Goal: Task Accomplishment & Management: Complete application form

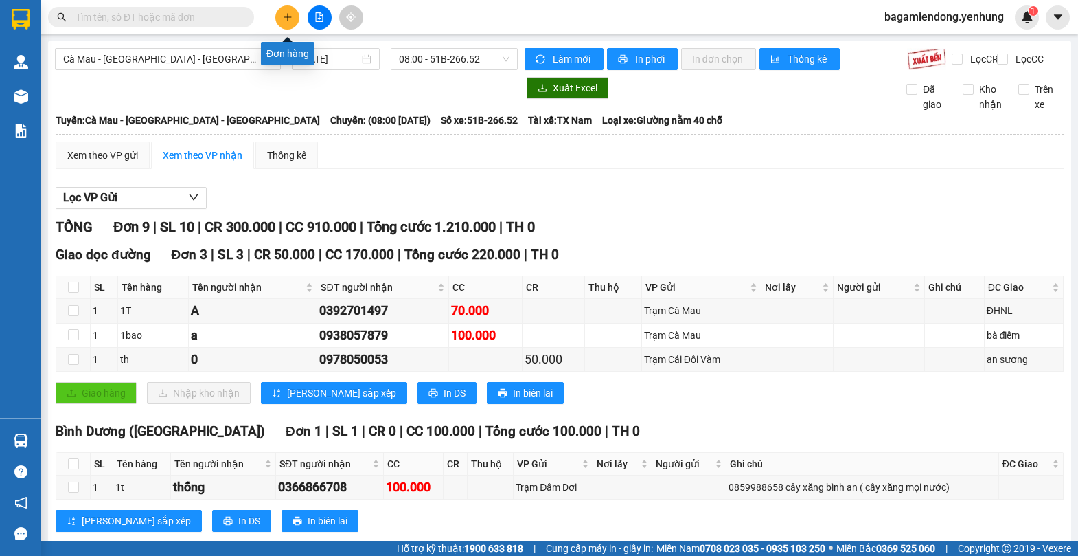
scroll to position [346, 0]
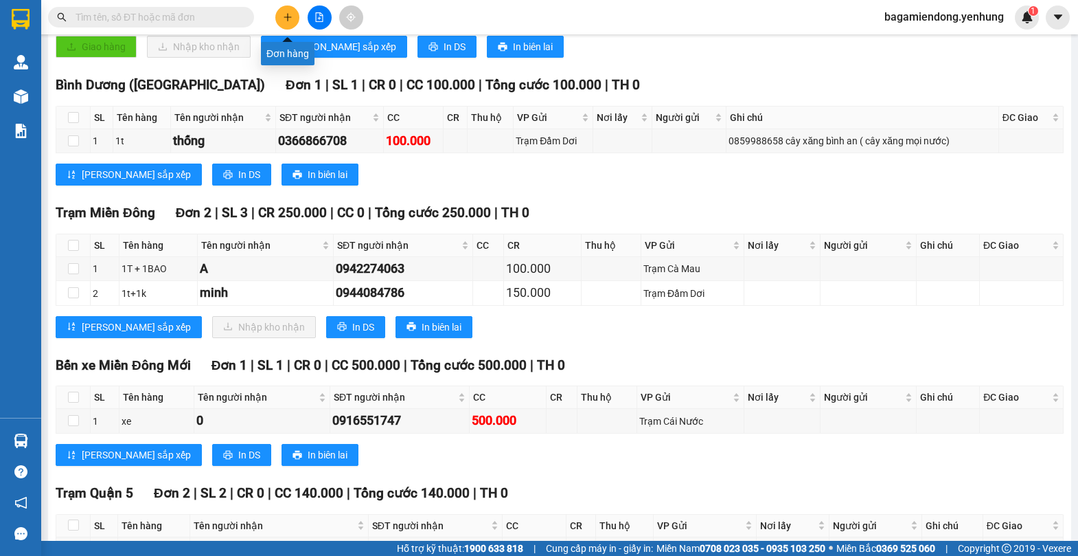
click at [290, 16] on icon "plus" at bounding box center [288, 17] width 10 height 10
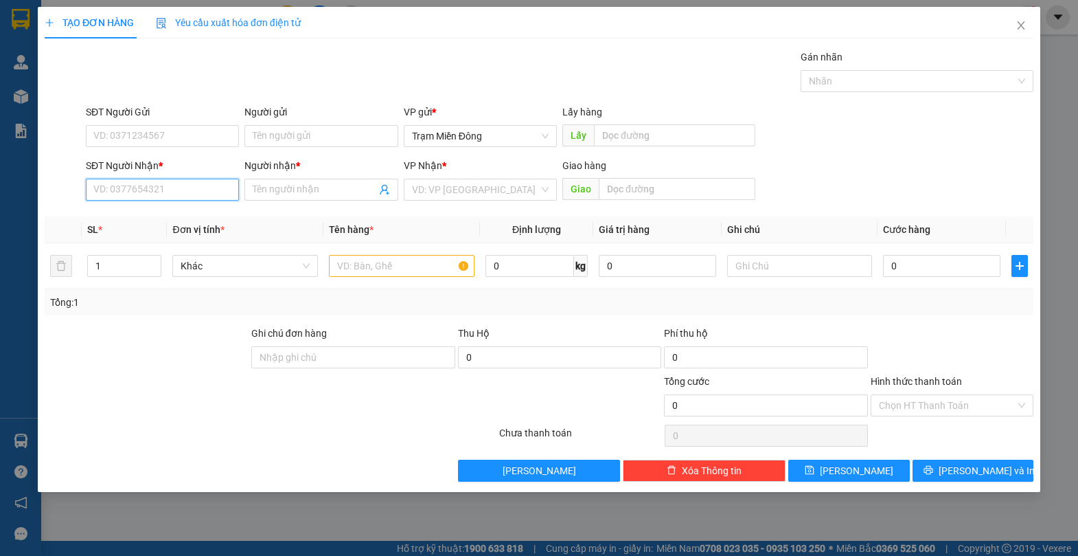
click at [198, 188] on input "SĐT Người Nhận *" at bounding box center [162, 190] width 153 height 22
click at [175, 214] on div "0942693923 - BG" at bounding box center [162, 216] width 137 height 15
type input "0942693923"
type input "BG"
type input "70.000"
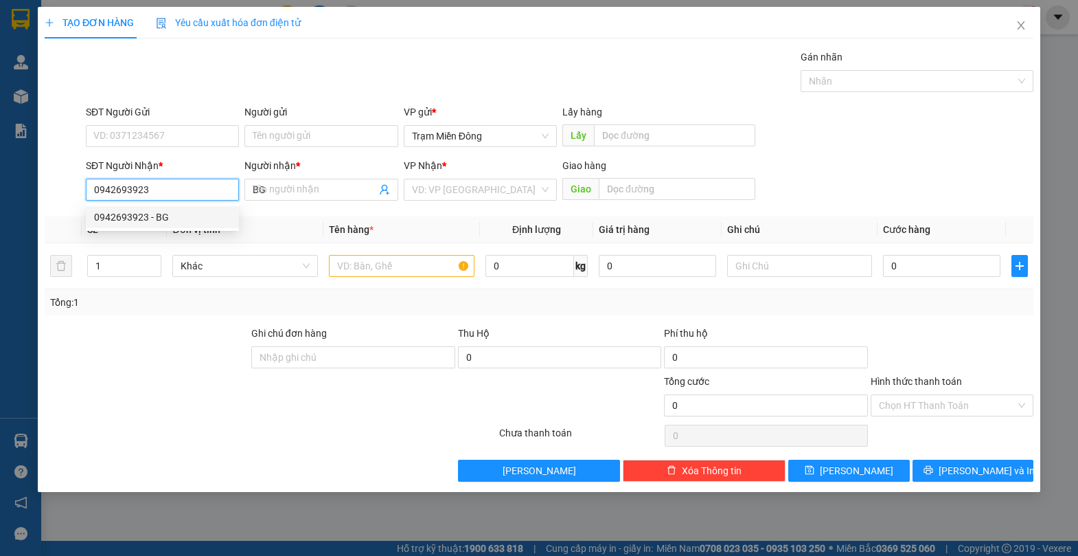
type input "70.000"
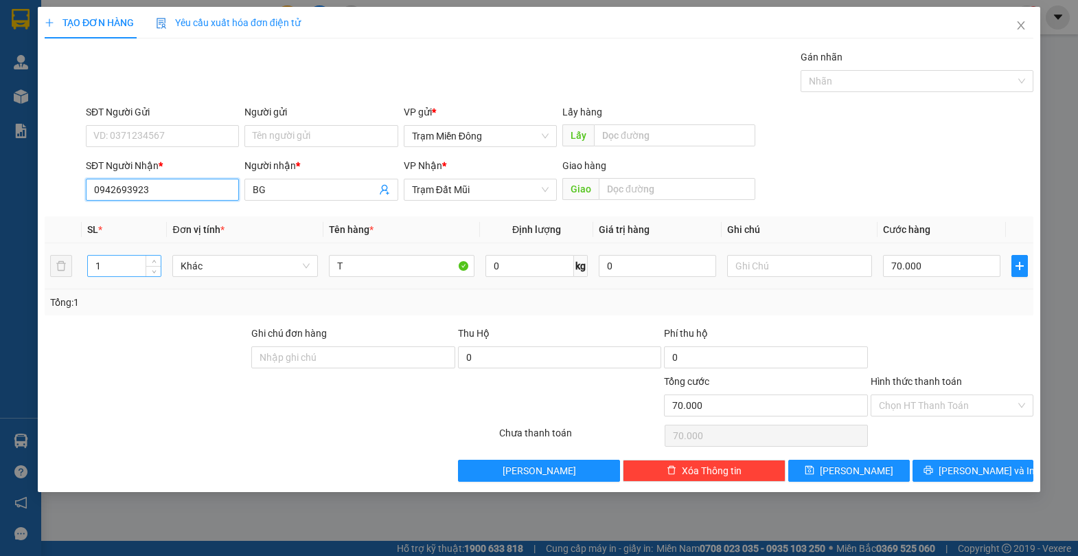
type input "0942693923"
click at [105, 264] on input "1" at bounding box center [124, 265] width 73 height 21
type input "1"
type input "2"
click at [334, 266] on input "T" at bounding box center [402, 266] width 146 height 22
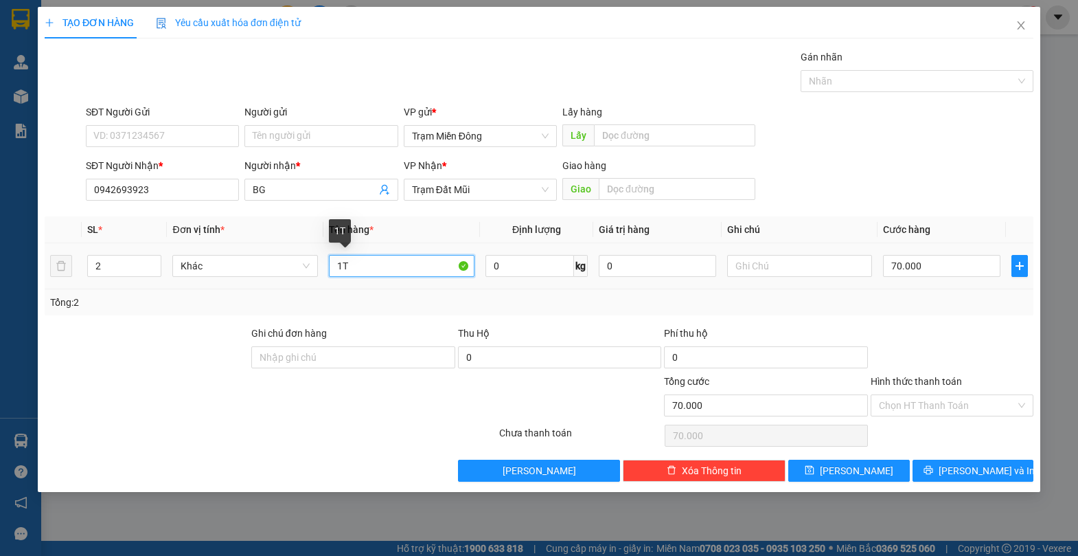
click at [368, 269] on input "1T" at bounding box center [402, 266] width 146 height 22
type input "1T+1CUC"
click at [943, 266] on input "70.000" at bounding box center [941, 266] width 117 height 22
type input "0"
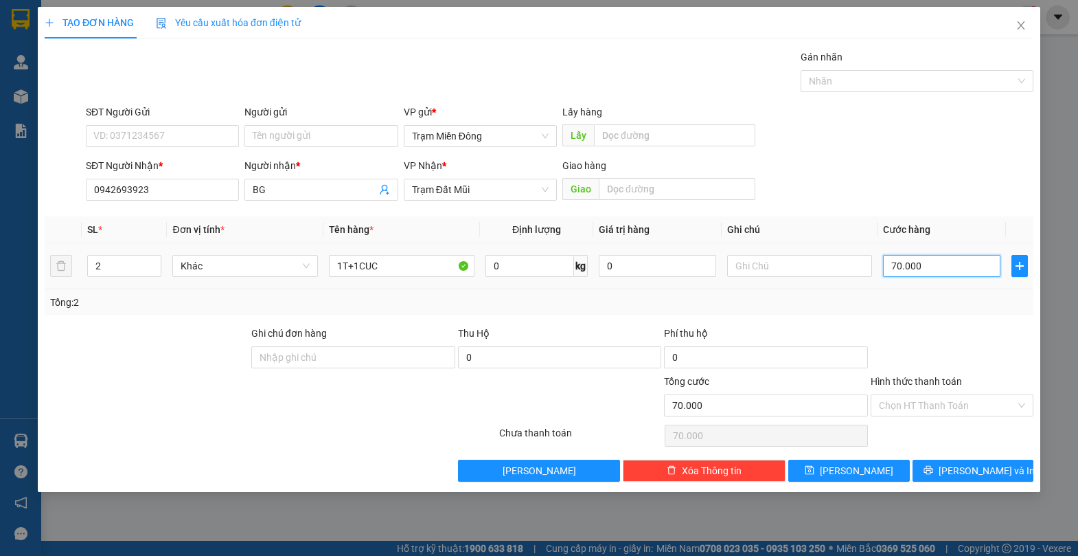
type input "0"
type input "8"
type input "08"
type input "80"
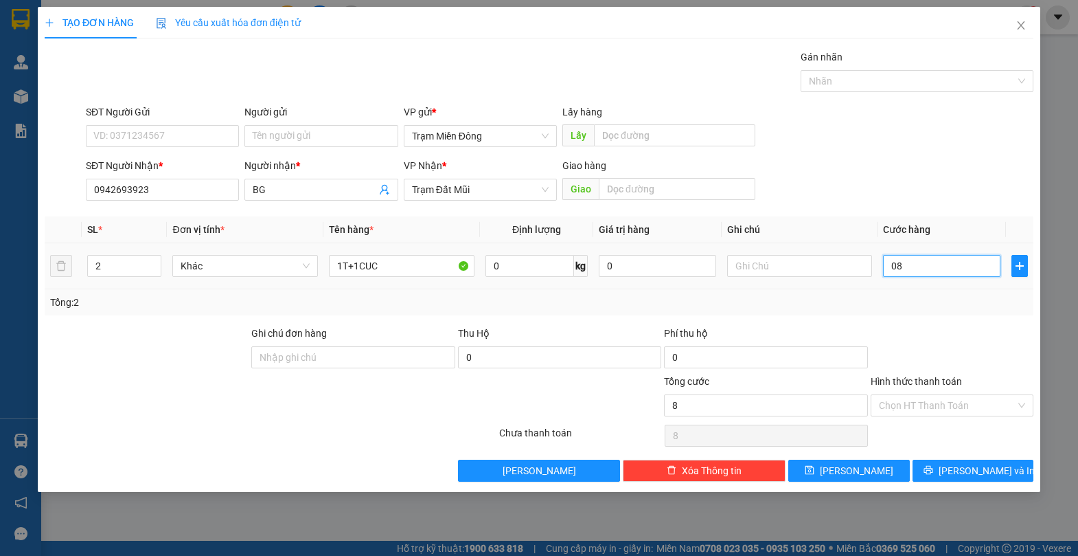
type input "80"
type input "080"
type input "80.000"
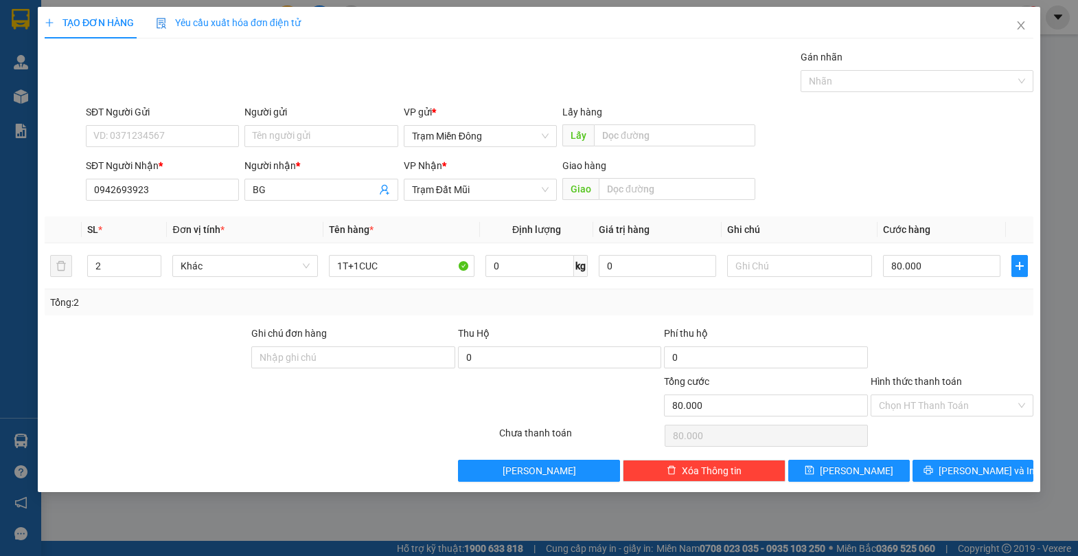
click at [931, 170] on div "SĐT Người Nhận * 0942693923 Người nhận * BG VP Nhận * Trạm Đất Mũi Giao hàng Gi…" at bounding box center [559, 182] width 953 height 48
drag, startPoint x: 1025, startPoint y: 404, endPoint x: 1018, endPoint y: 415, distance: 12.6
click at [1025, 403] on div "Chọn HT Thanh Toán" at bounding box center [952, 405] width 163 height 22
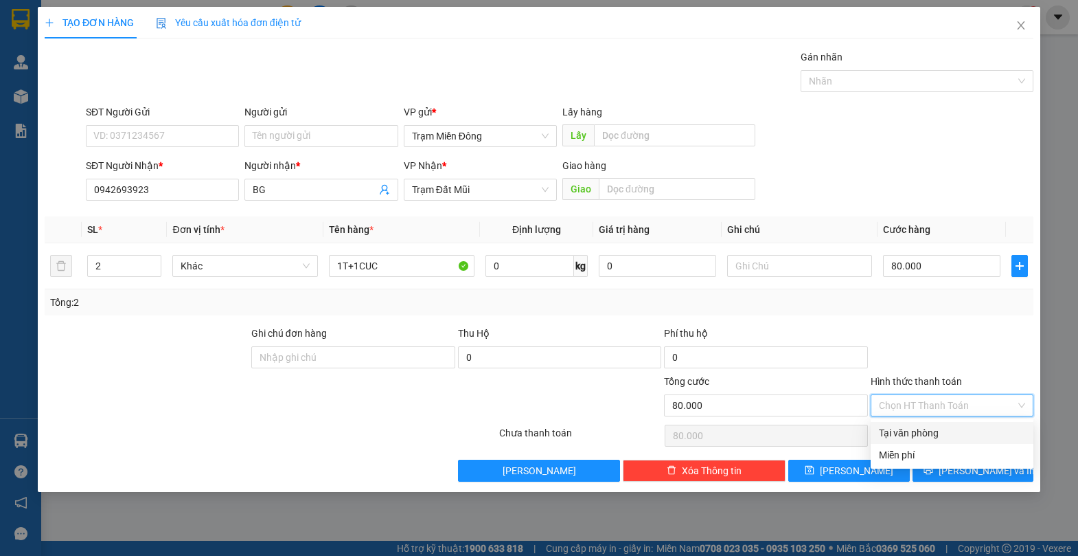
drag, startPoint x: 955, startPoint y: 432, endPoint x: 969, endPoint y: 440, distance: 16.3
click at [956, 433] on div "Tại văn phòng" at bounding box center [952, 432] width 146 height 15
type input "0"
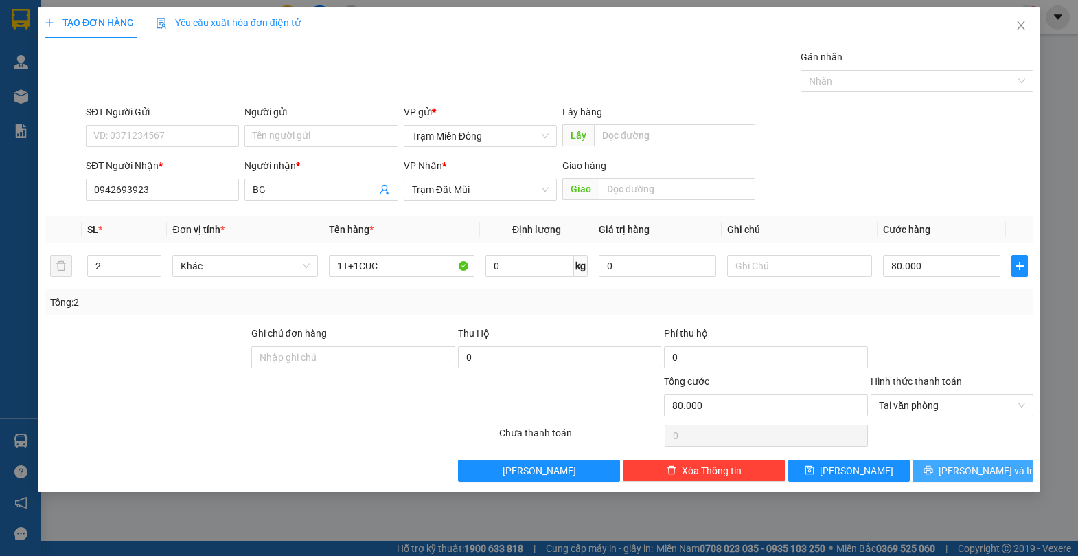
click at [990, 471] on span "[PERSON_NAME] và In" at bounding box center [987, 470] width 96 height 15
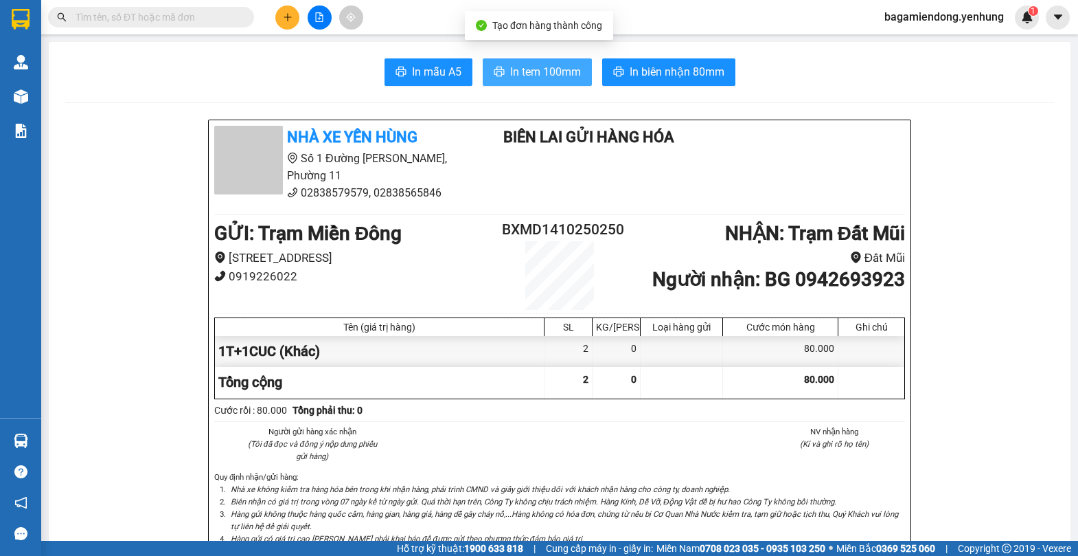
drag, startPoint x: 537, startPoint y: 66, endPoint x: 565, endPoint y: 107, distance: 49.9
click at [536, 66] on span "In tem 100mm" at bounding box center [545, 71] width 71 height 17
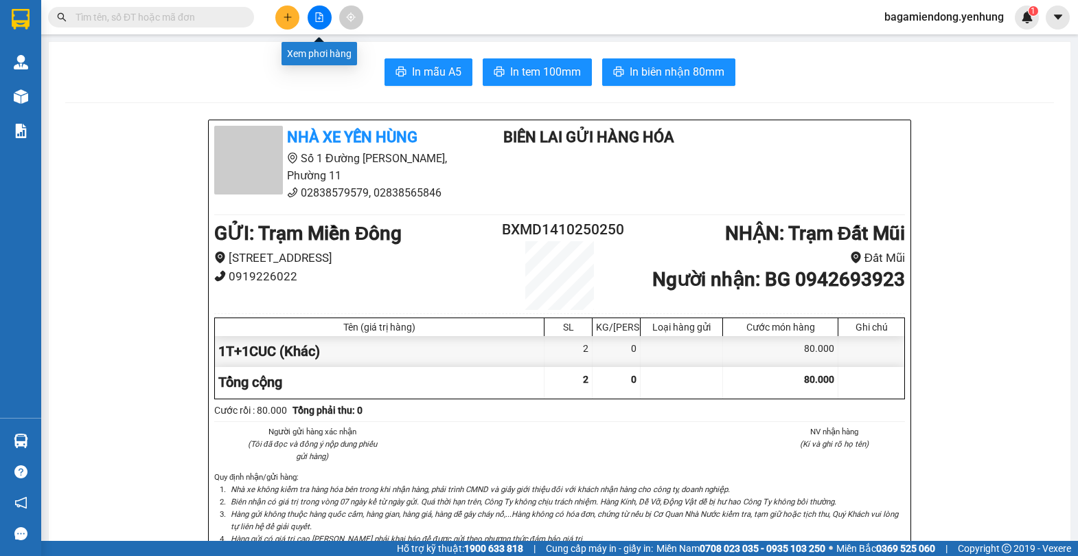
click at [312, 13] on button at bounding box center [320, 17] width 24 height 24
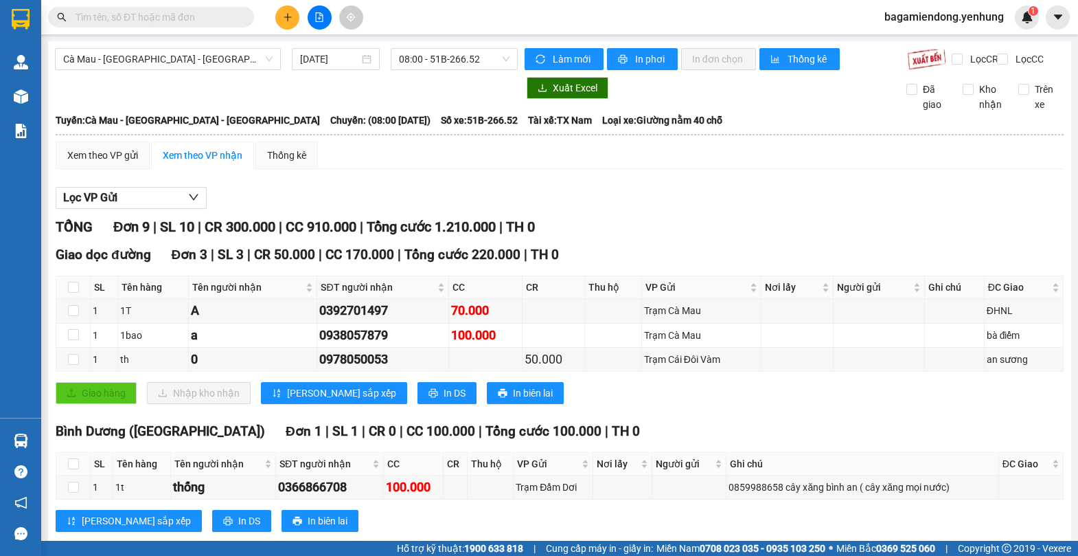
scroll to position [473, 0]
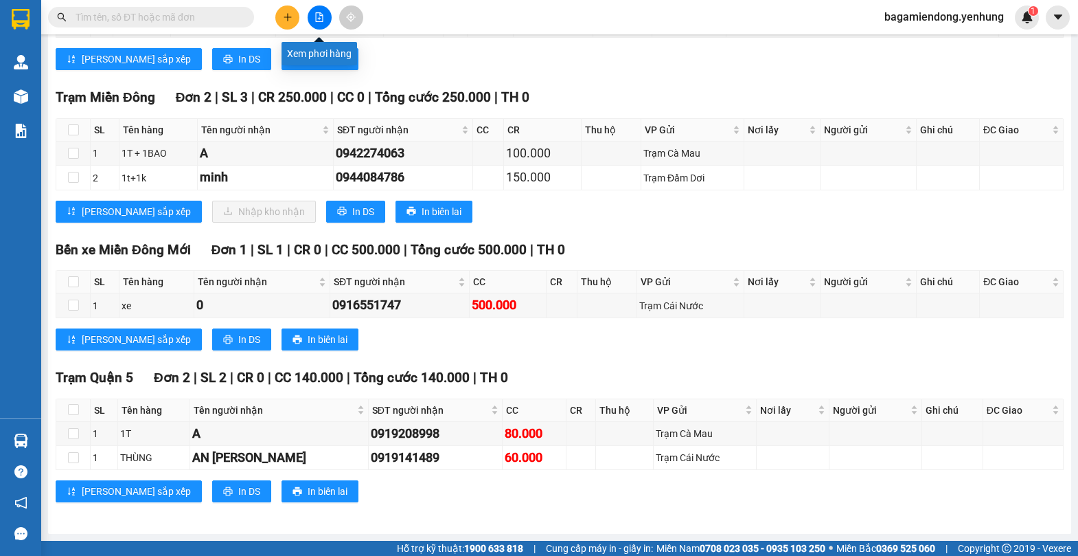
click at [325, 21] on button at bounding box center [320, 17] width 24 height 24
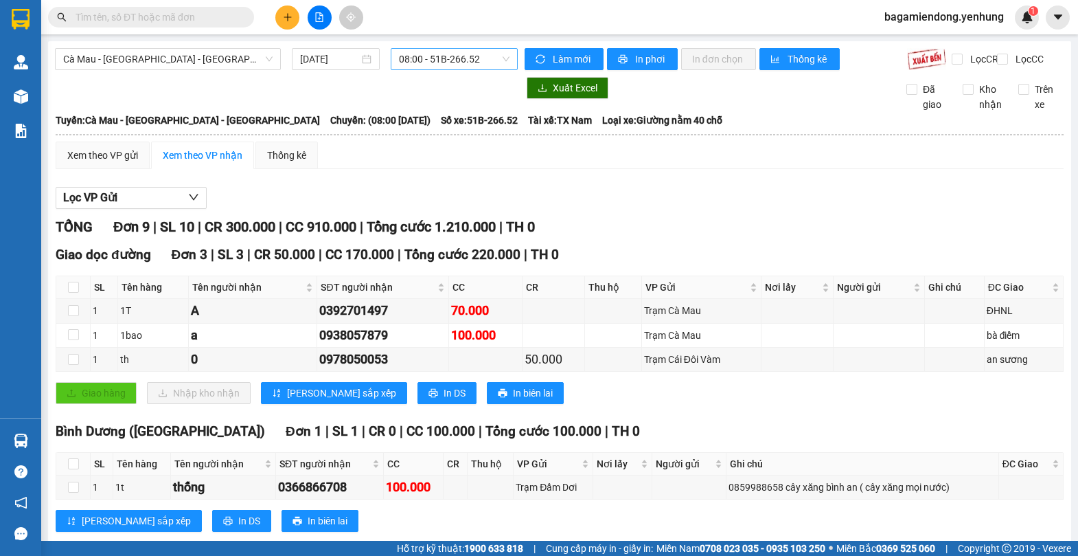
drag, startPoint x: 502, startPoint y: 56, endPoint x: 502, endPoint y: 69, distance: 13.7
click at [503, 56] on span "08:00 - 51B-266.52" at bounding box center [454, 59] width 111 height 21
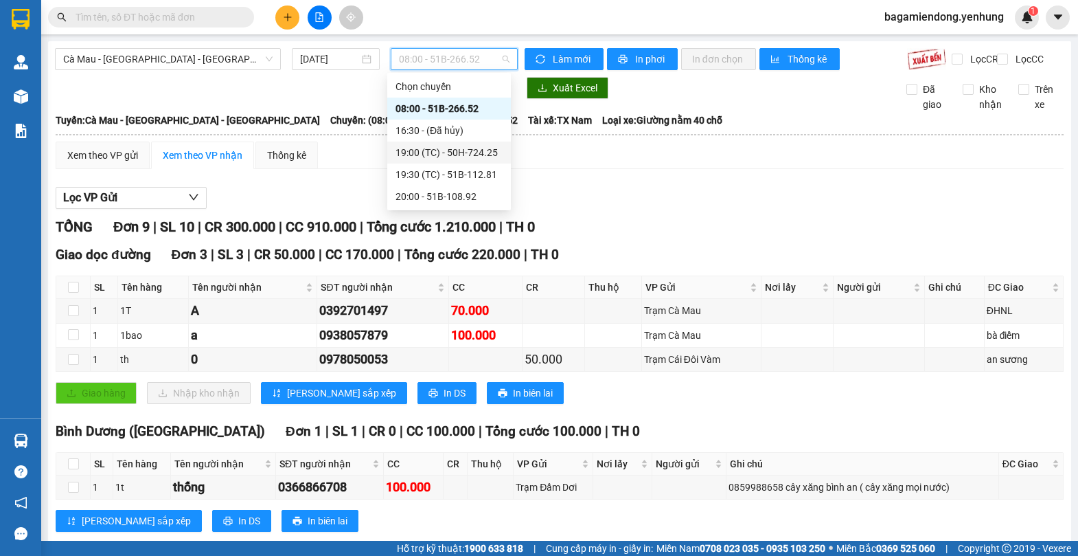
click at [480, 148] on div "19:00 (TC) - 50H-724.25" at bounding box center [449, 152] width 107 height 15
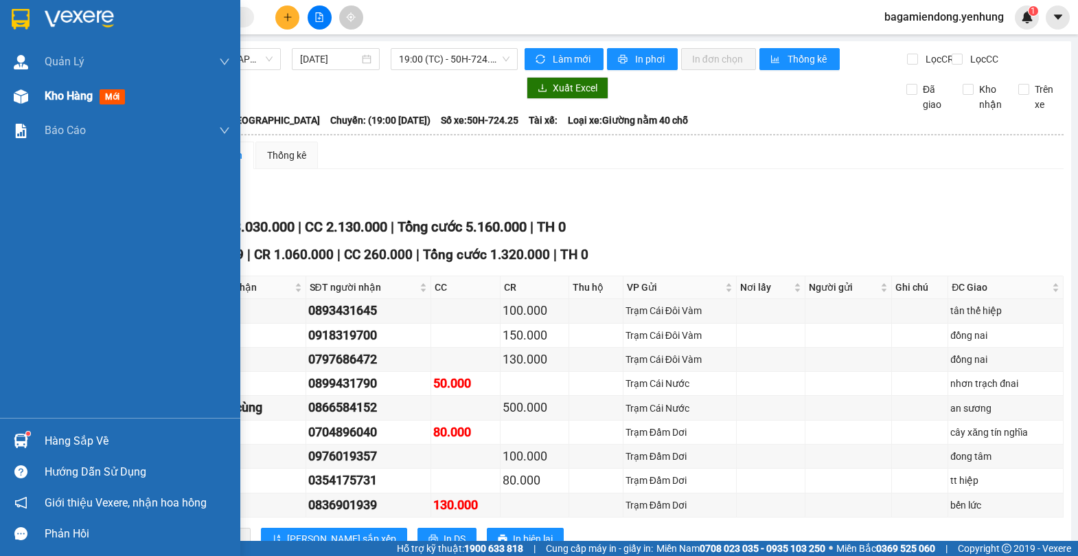
click at [27, 95] on img at bounding box center [21, 96] width 14 height 14
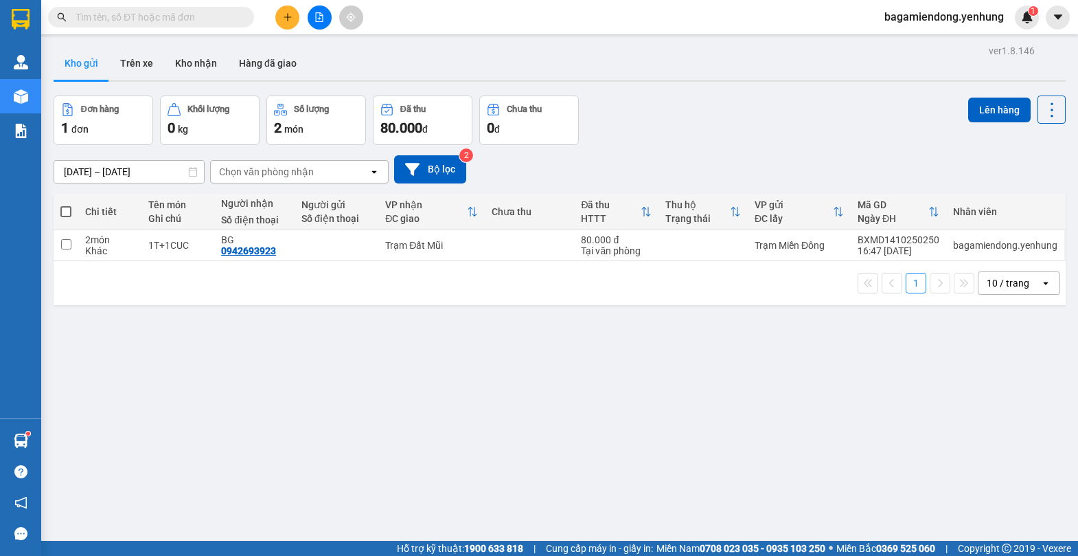
click at [64, 209] on span at bounding box center [65, 211] width 11 height 11
click at [66, 205] on input "checkbox" at bounding box center [66, 205] width 0 height 0
checkbox input "true"
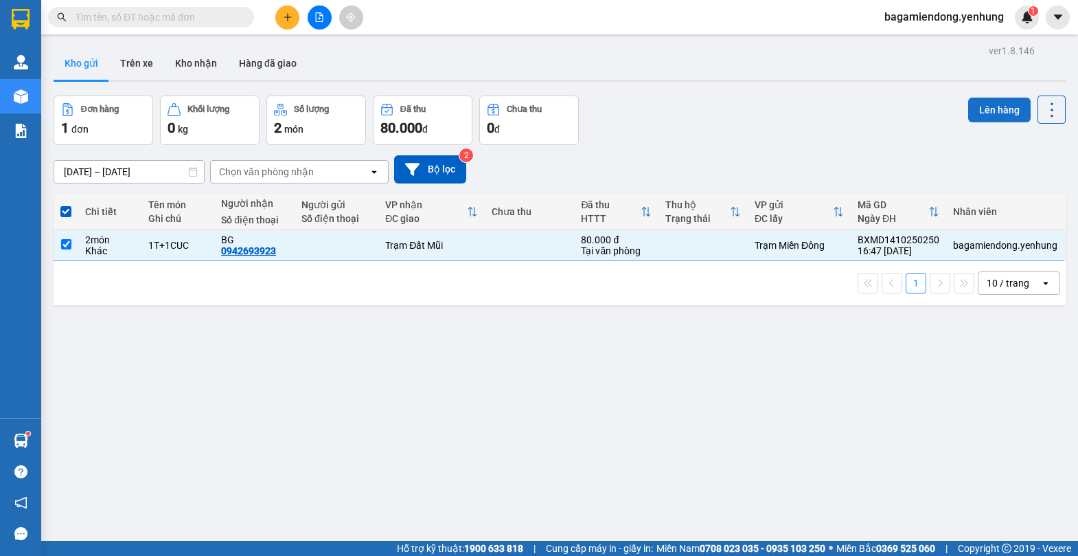
click at [986, 105] on button "Lên hàng" at bounding box center [999, 110] width 62 height 25
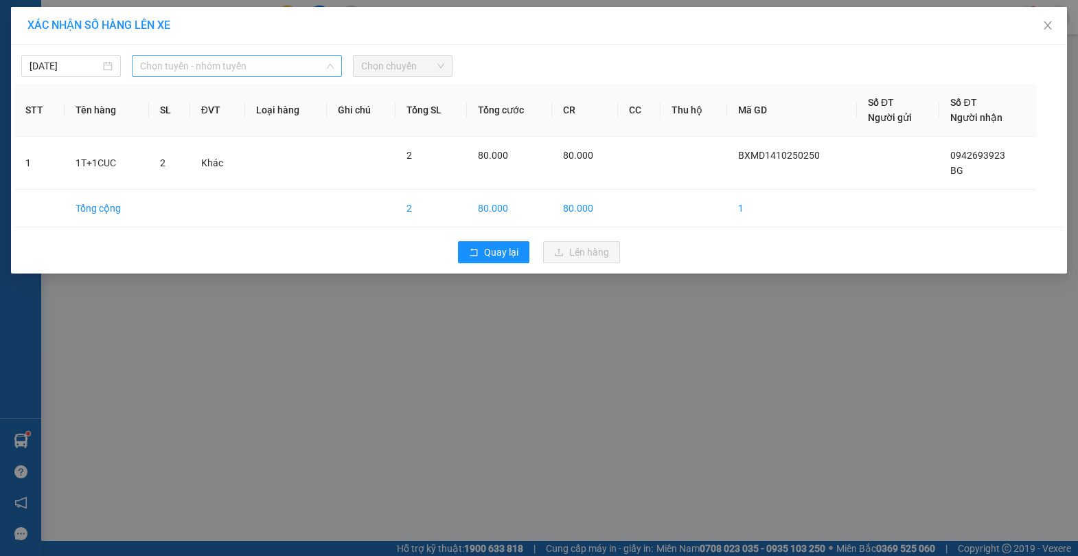
click at [329, 61] on span "Chọn tuyến - nhóm tuyến" at bounding box center [237, 66] width 194 height 21
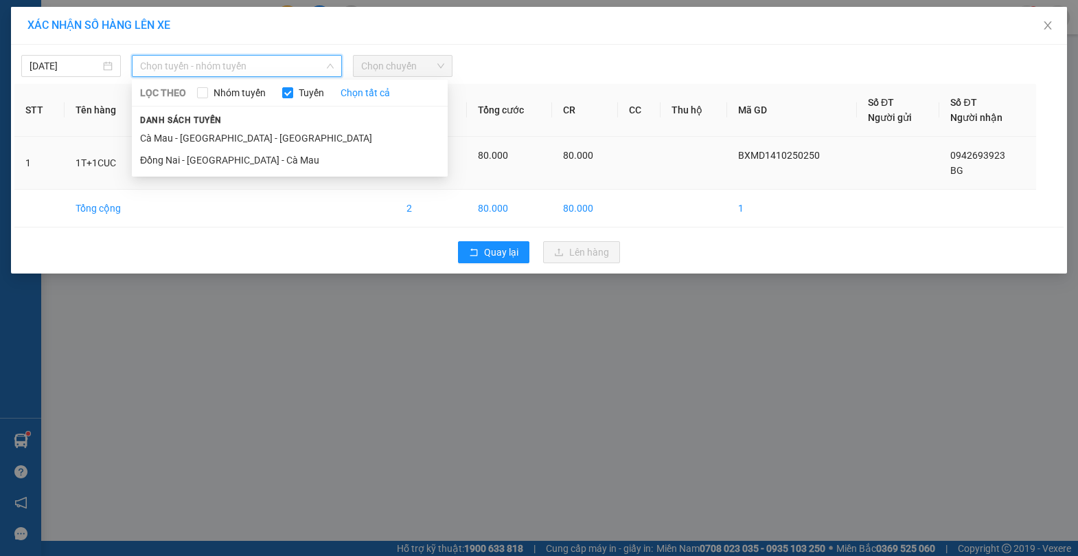
drag, startPoint x: 262, startPoint y: 161, endPoint x: 273, endPoint y: 151, distance: 14.6
click at [262, 160] on li "Đồng Nai - [GEOGRAPHIC_DATA] - Cà Mau" at bounding box center [290, 160] width 316 height 22
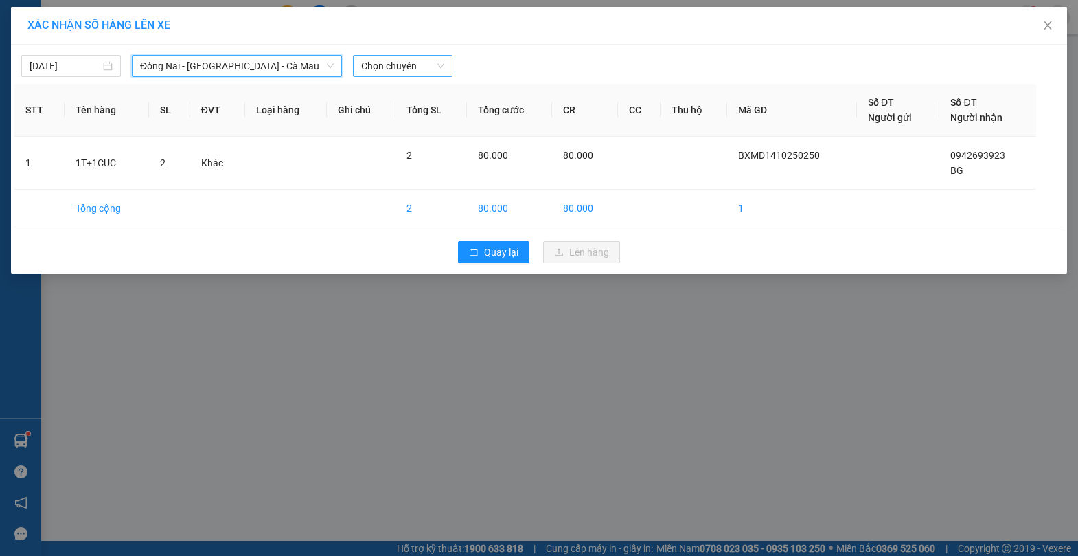
click at [442, 58] on span "Chọn chuyến" at bounding box center [402, 66] width 83 height 21
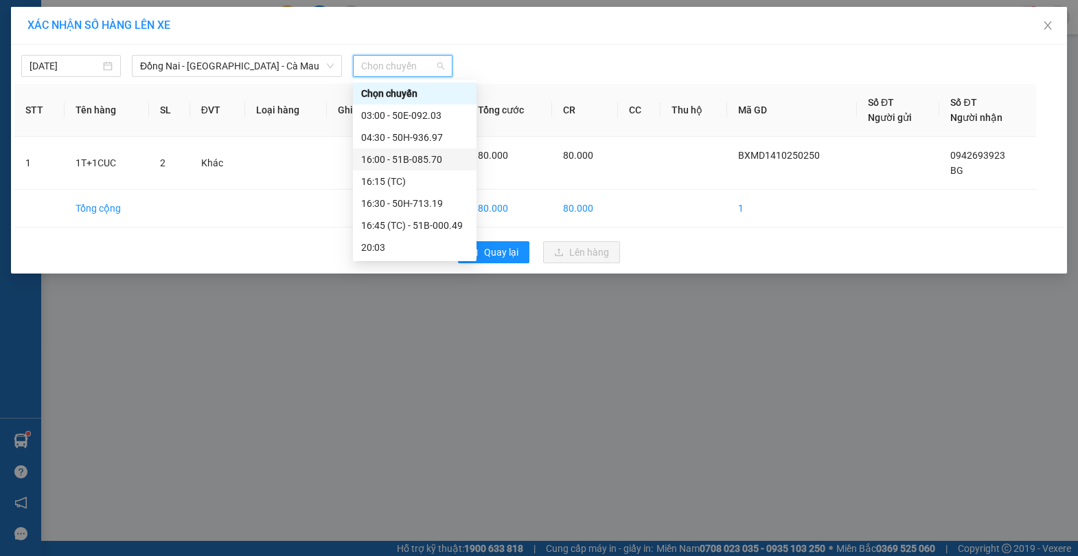
click at [434, 159] on div "16:00 - 51B-085.70" at bounding box center [414, 159] width 107 height 15
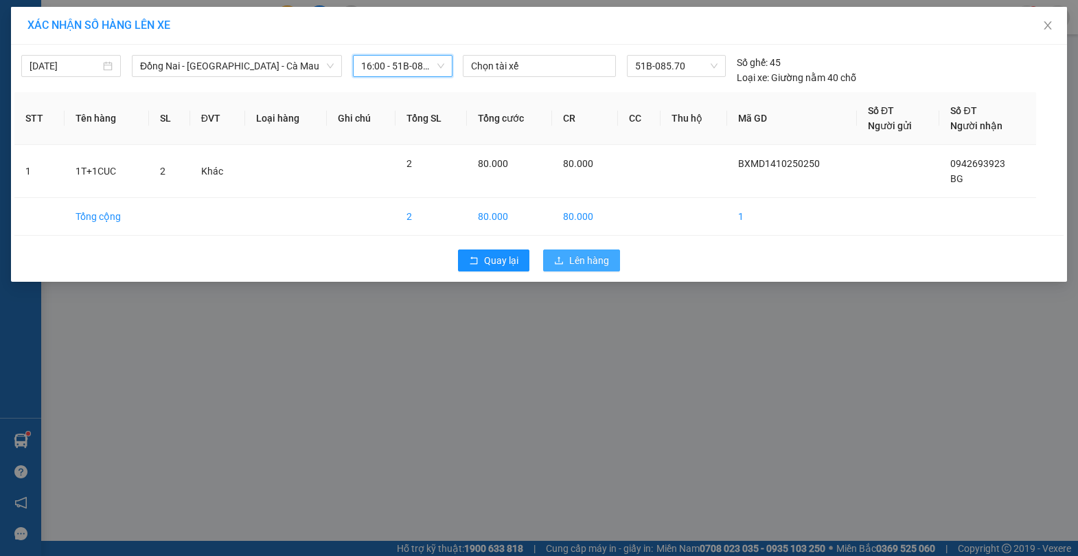
click at [600, 255] on span "Lên hàng" at bounding box center [589, 260] width 40 height 15
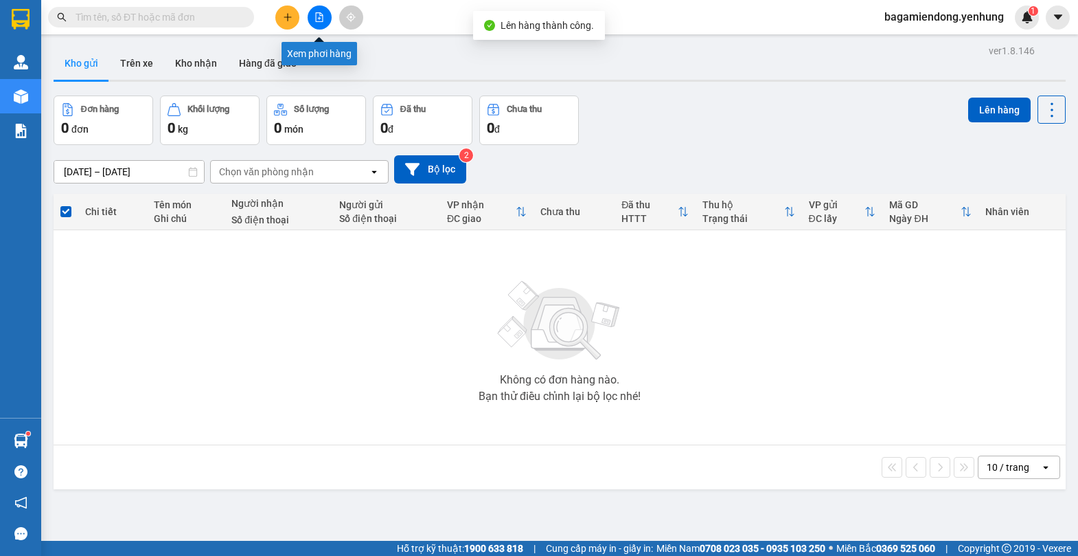
click at [319, 18] on icon "file-add" at bounding box center [320, 17] width 10 height 10
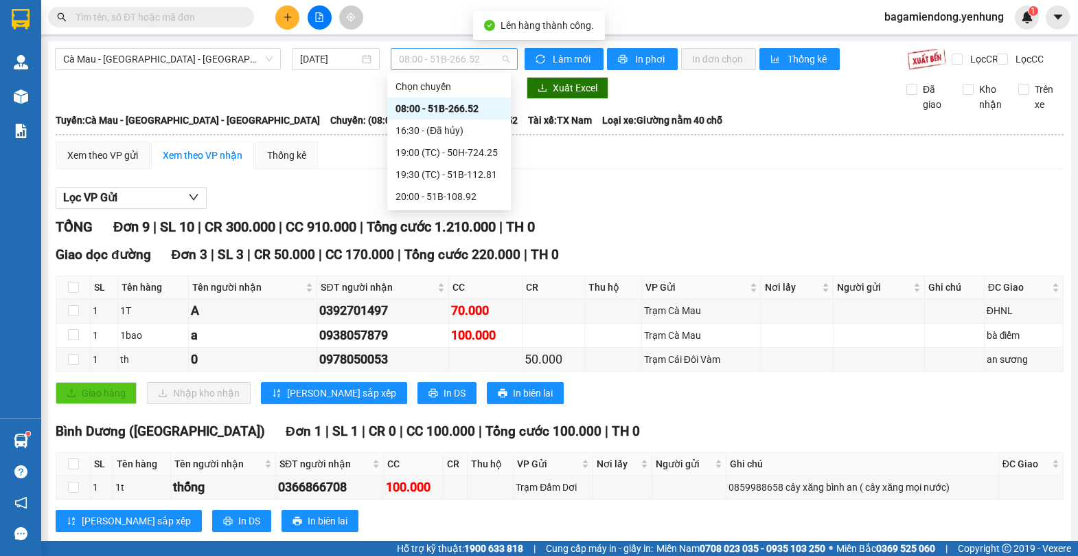
click at [502, 58] on span "08:00 - 51B-266.52" at bounding box center [454, 59] width 111 height 21
click at [478, 154] on div "19:00 (TC) - 50H-724.25" at bounding box center [449, 152] width 107 height 15
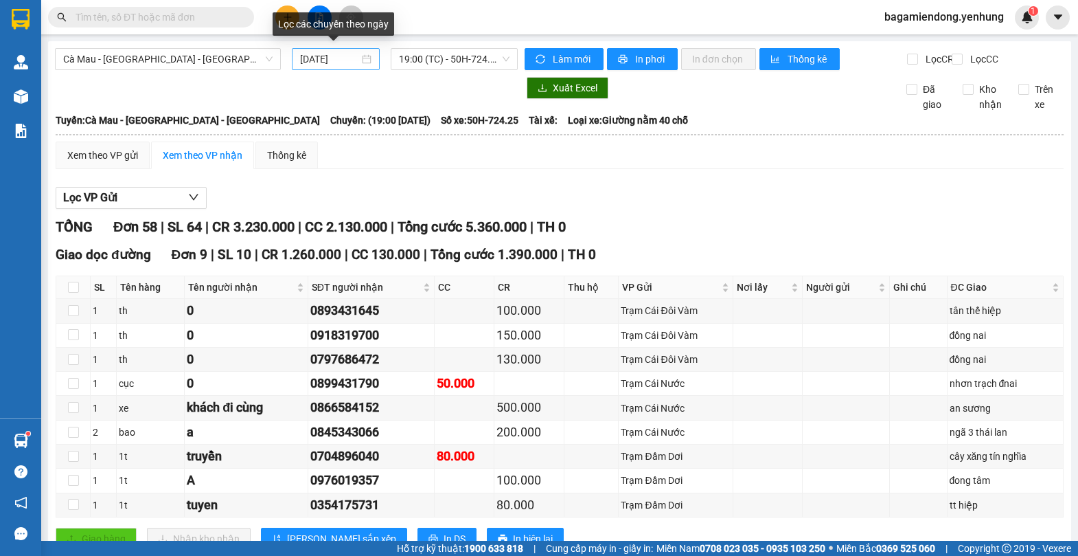
click at [360, 58] on div "[DATE]" at bounding box center [335, 59] width 71 height 15
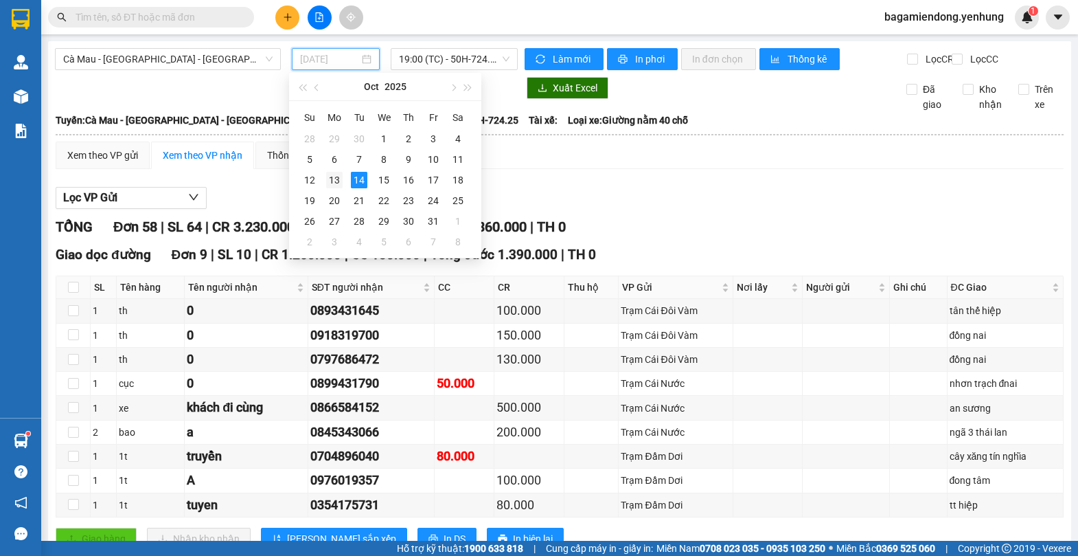
click at [332, 180] on div "13" at bounding box center [334, 180] width 16 height 16
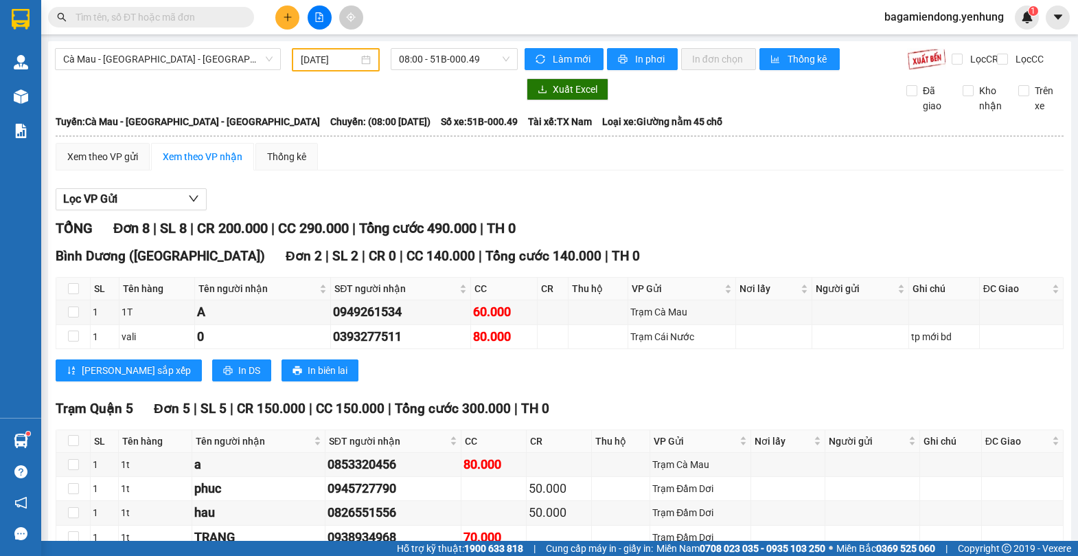
click at [366, 56] on div "[DATE]" at bounding box center [336, 59] width 70 height 15
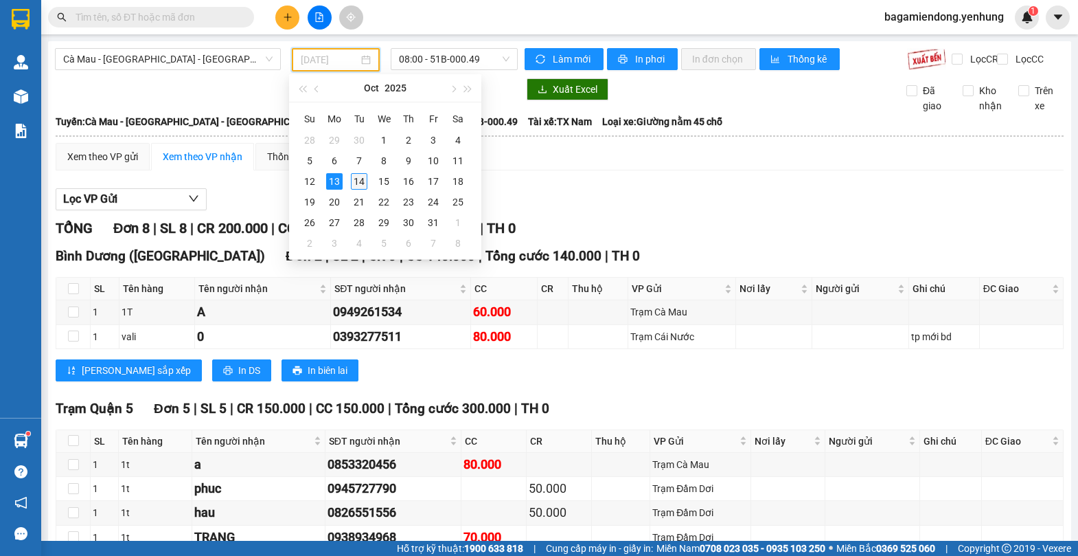
click at [356, 174] on div "14" at bounding box center [359, 181] width 16 height 16
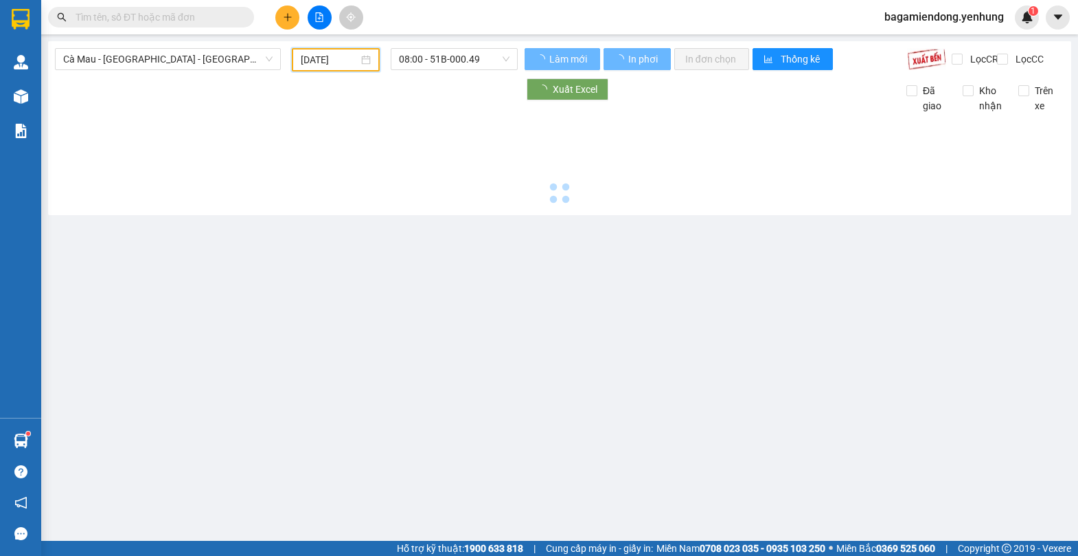
type input "[DATE]"
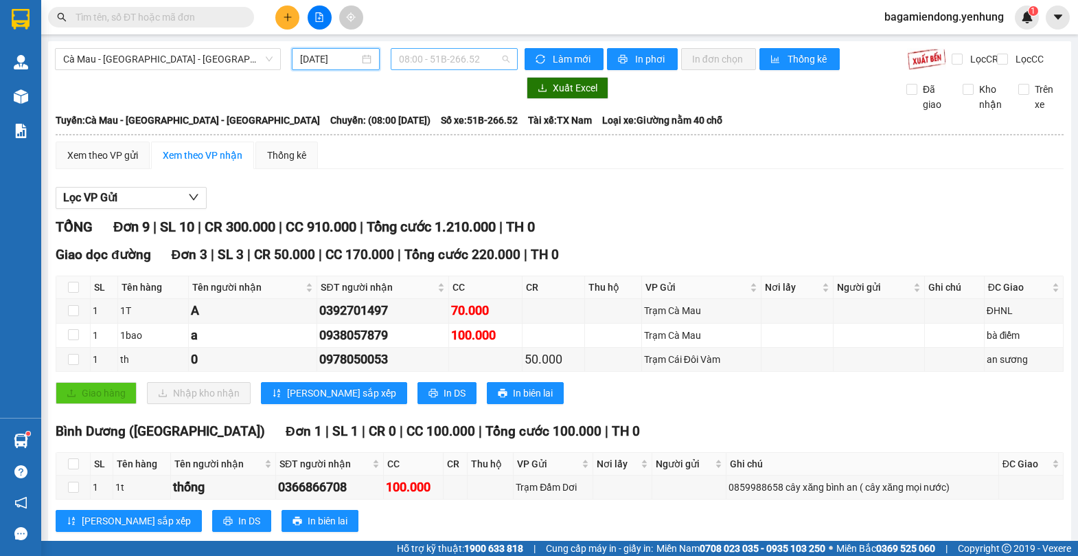
click at [500, 59] on span "08:00 - 51B-266.52" at bounding box center [454, 59] width 111 height 21
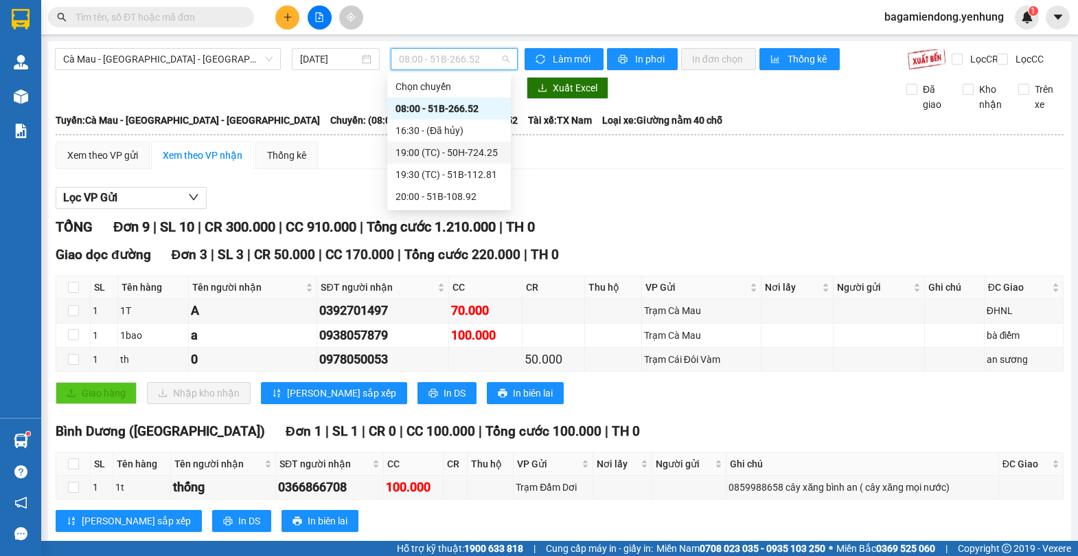
click at [481, 148] on div "19:00 (TC) - 50H-724.25" at bounding box center [449, 152] width 107 height 15
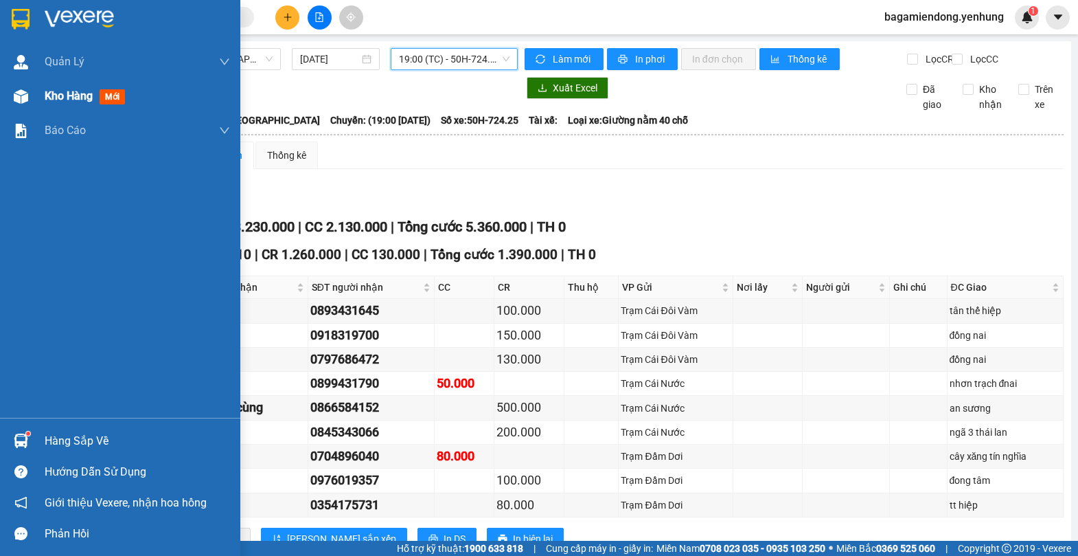
click at [27, 95] on img at bounding box center [21, 96] width 14 height 14
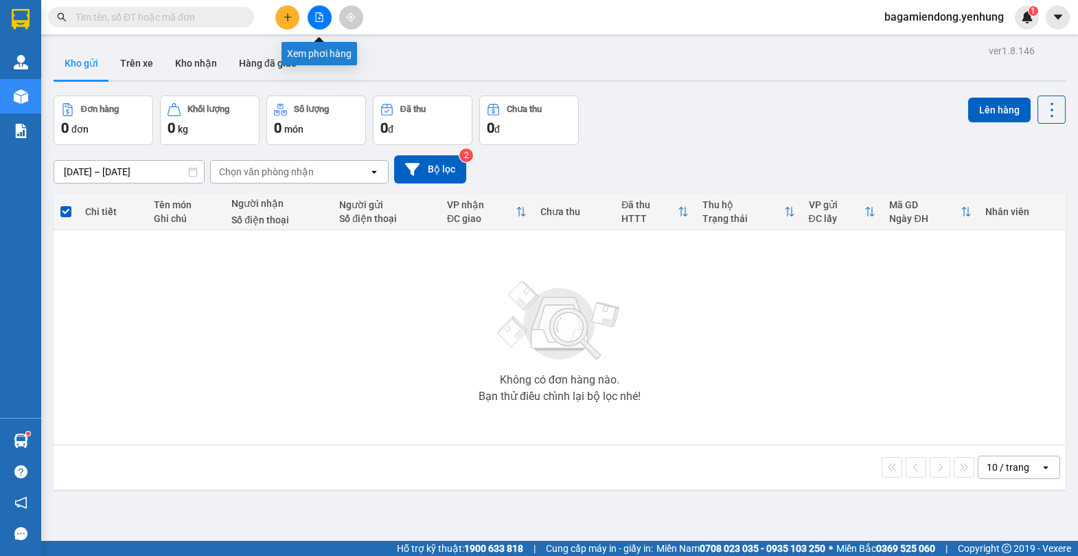
click at [320, 18] on icon "file-add" at bounding box center [320, 17] width 10 height 10
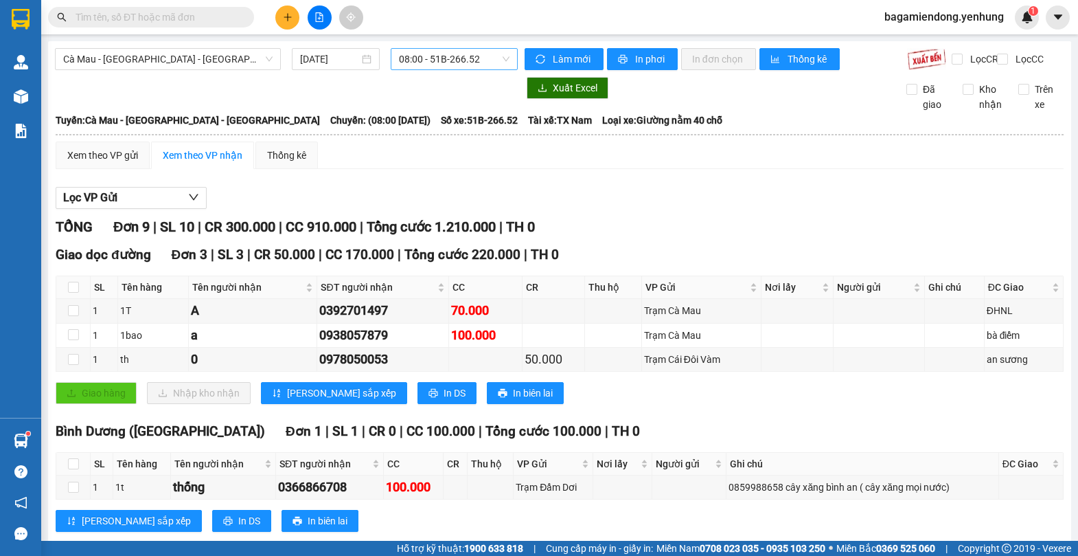
click at [501, 59] on span "08:00 - 51B-266.52" at bounding box center [454, 59] width 111 height 21
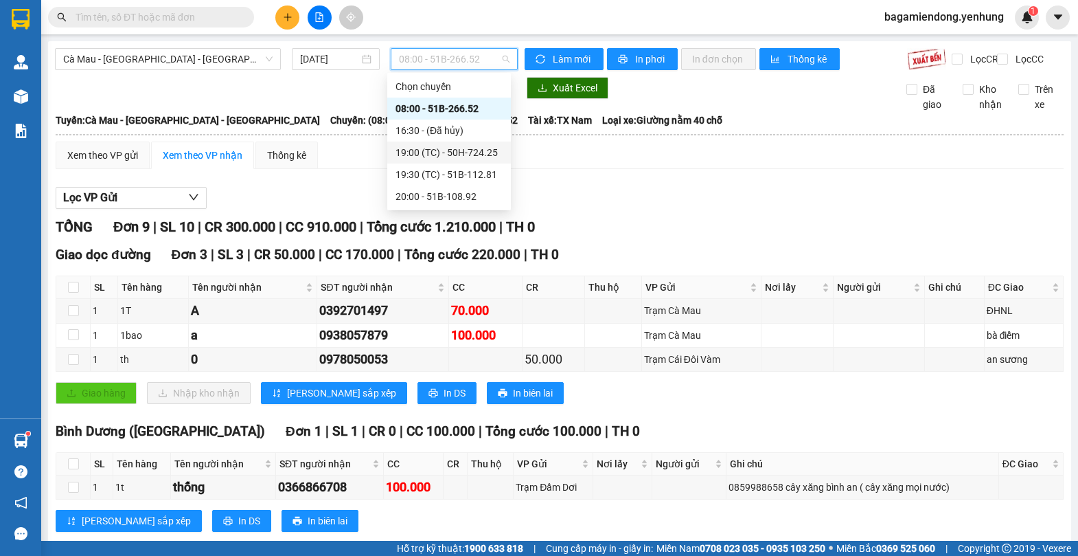
click at [492, 156] on div "19:00 (TC) - 50H-724.25" at bounding box center [449, 152] width 107 height 15
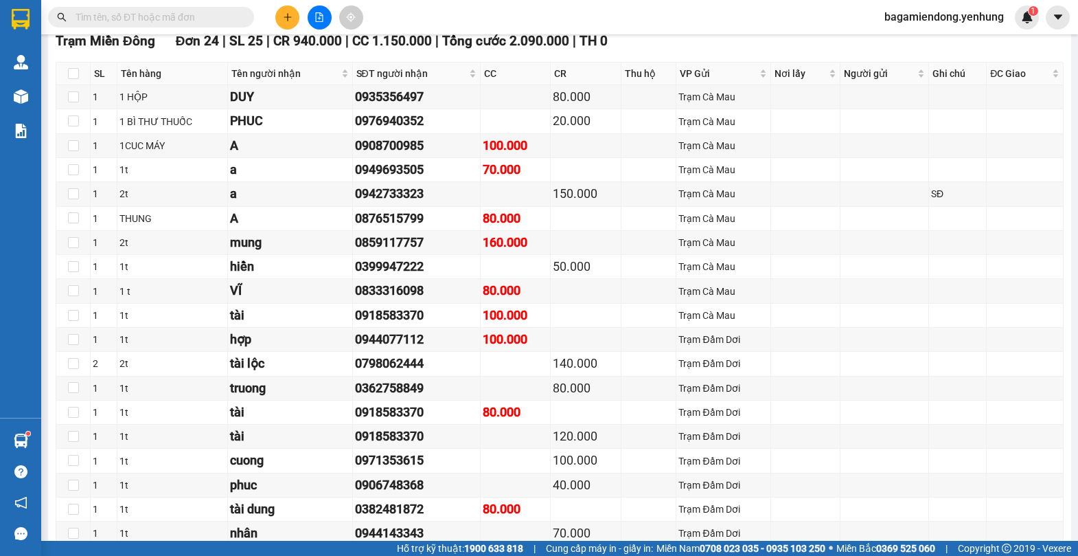
scroll to position [1764, 0]
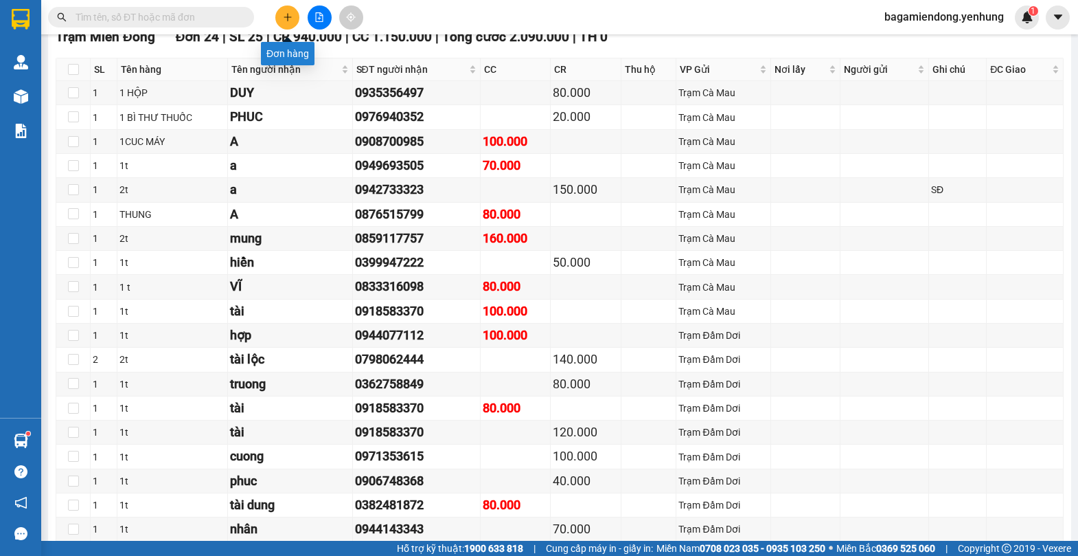
click at [284, 16] on icon "plus" at bounding box center [288, 17] width 10 height 10
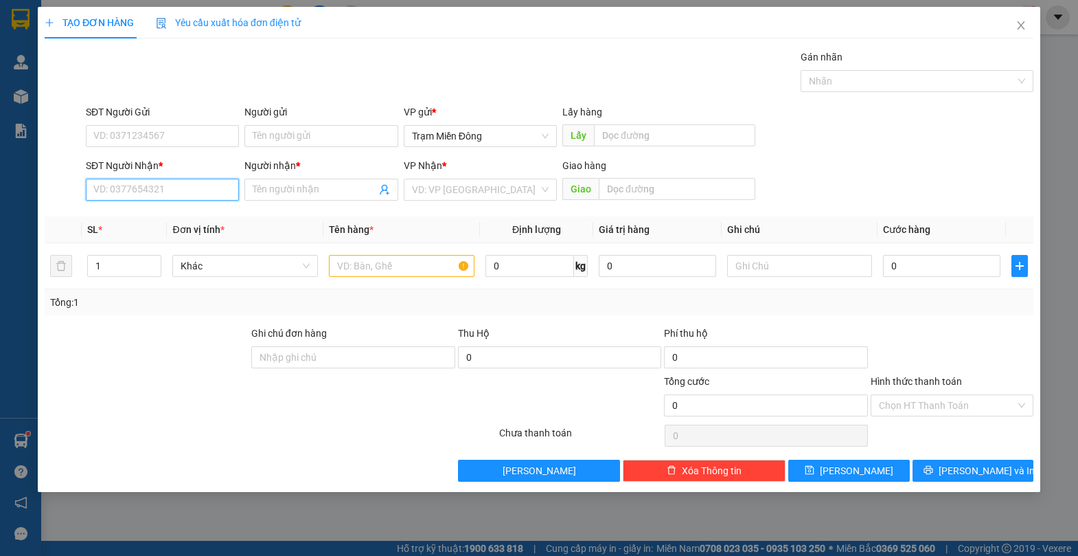
click at [163, 191] on input "SĐT Người Nhận *" at bounding box center [162, 190] width 153 height 22
type input "0877313739"
click at [320, 192] on input "Người nhận *" at bounding box center [314, 189] width 123 height 15
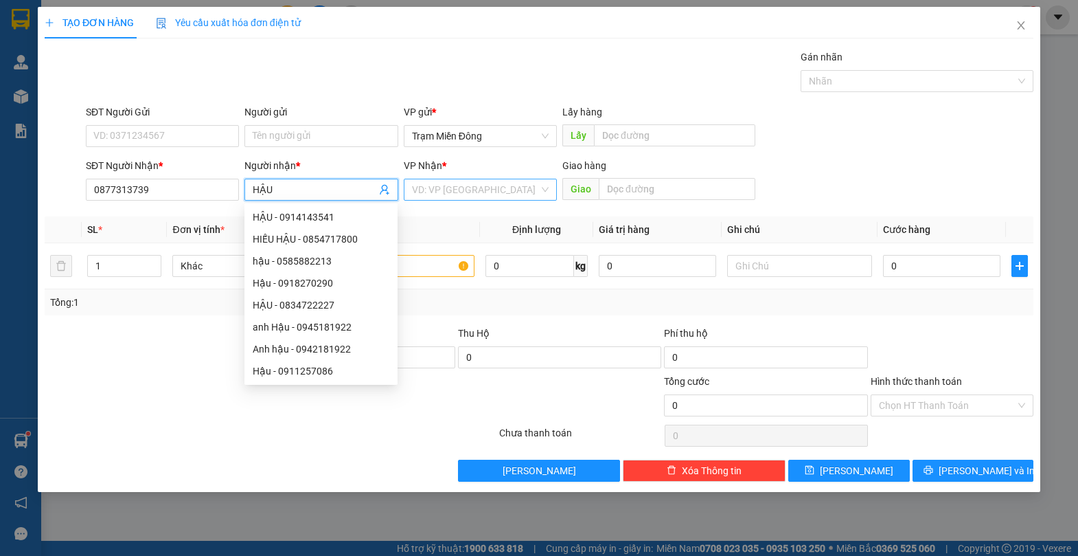
type input "HẬU"
click at [454, 196] on input "search" at bounding box center [475, 189] width 127 height 21
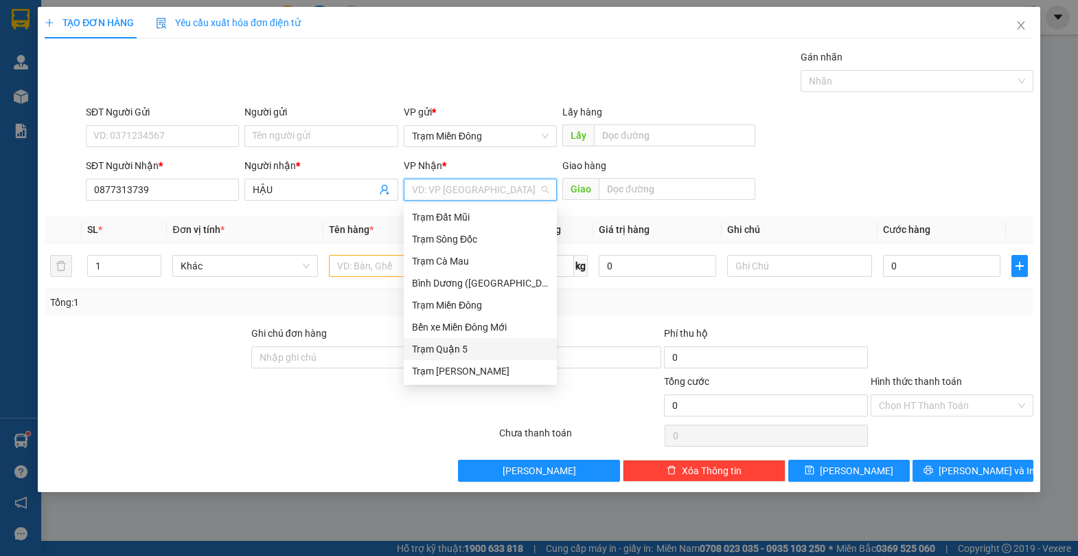
type input "C"
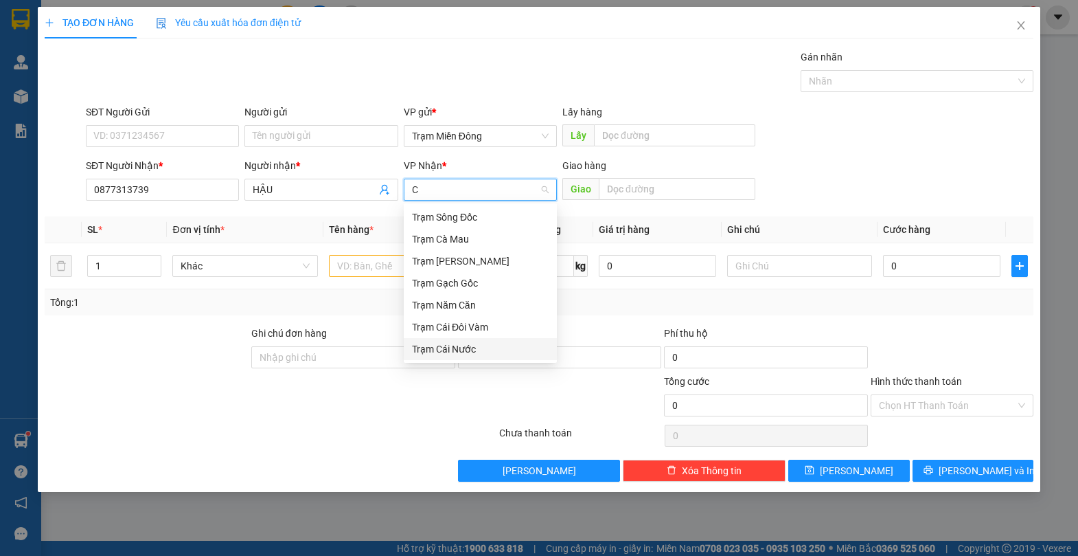
click at [446, 354] on div "Trạm Cái Nước" at bounding box center [480, 348] width 137 height 15
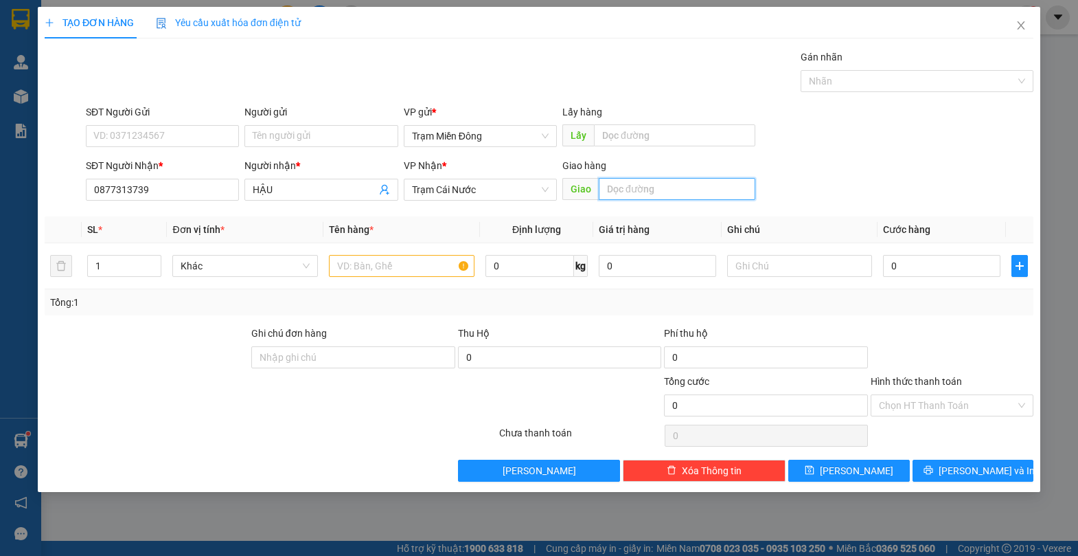
click at [689, 190] on input "text" at bounding box center [677, 189] width 157 height 22
type input "RAU DƯA"
click at [385, 273] on input "text" at bounding box center [402, 266] width 146 height 22
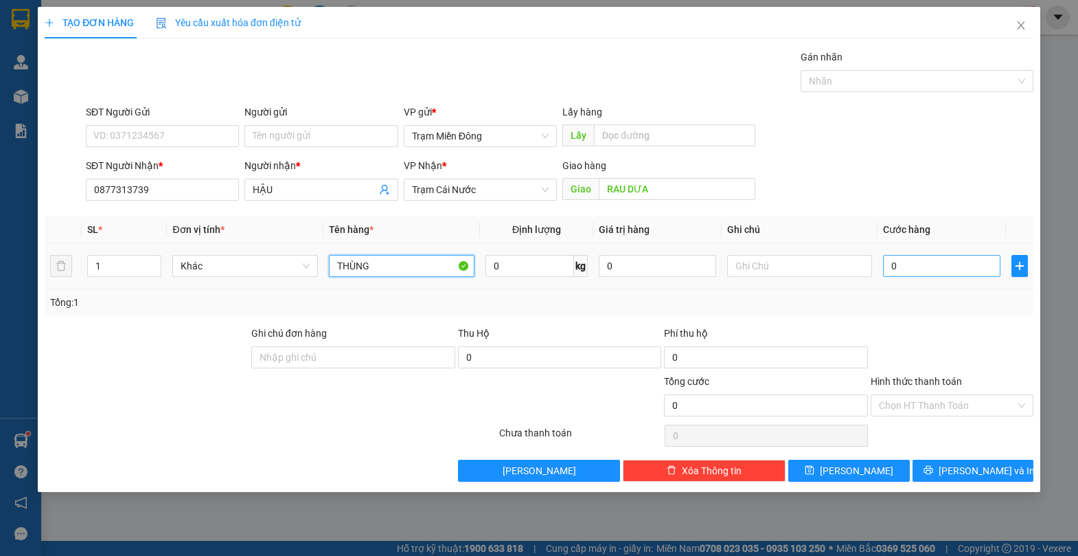
type input "THÙNG"
click at [937, 263] on input "0" at bounding box center [941, 266] width 117 height 22
type input "7"
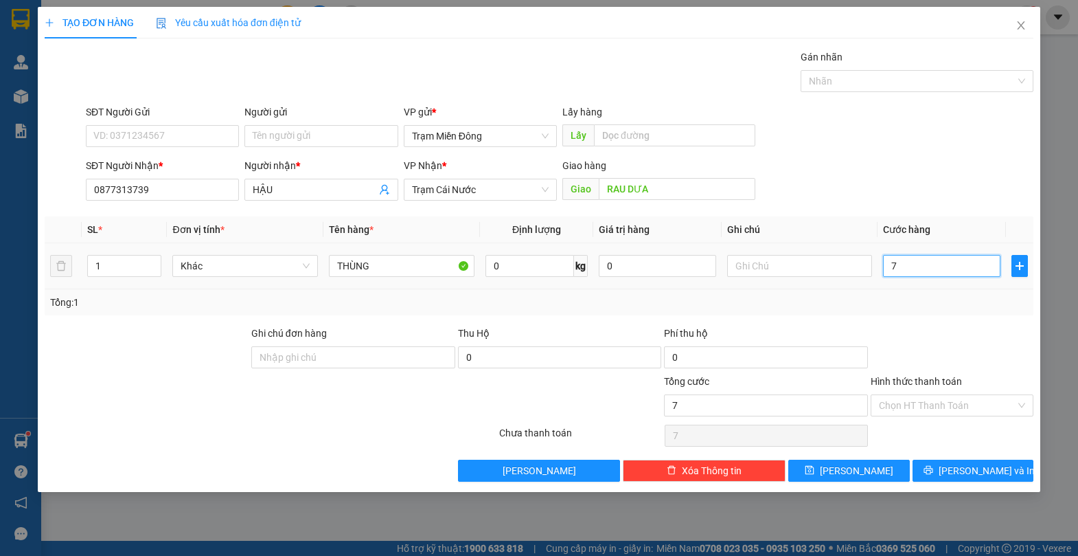
type input "70"
type input "70.000"
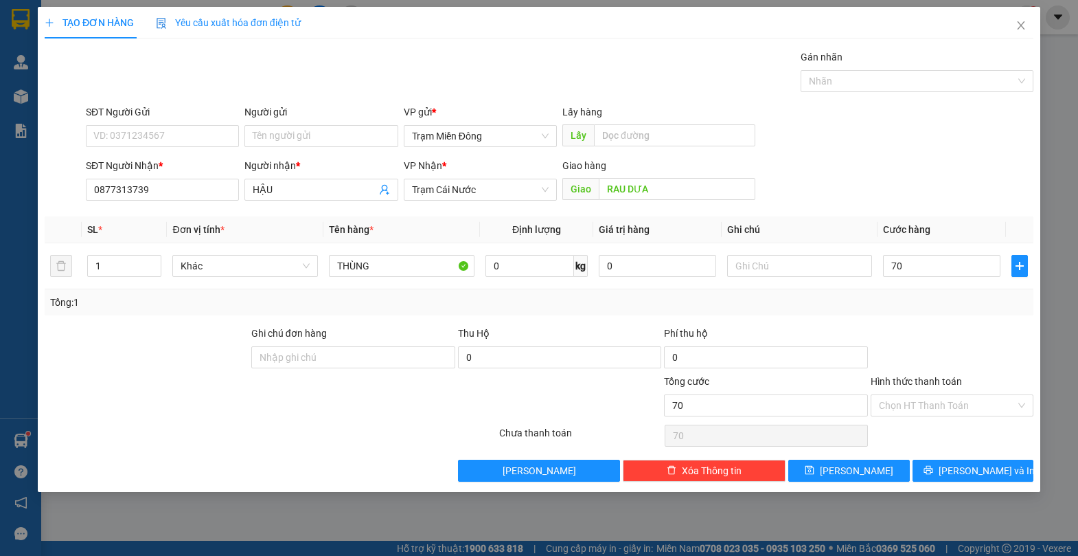
type input "70.000"
click at [926, 179] on div "SĐT Người Nhận * 0877313739 Người nhận * HẬU VP Nhận * Trạm Cái Nước Giao hàng …" at bounding box center [559, 182] width 953 height 48
click at [558, 360] on input "0" at bounding box center [560, 357] width 204 height 22
type input "1.400.000"
click at [179, 139] on input "SĐT Người Gửi" at bounding box center [162, 136] width 153 height 22
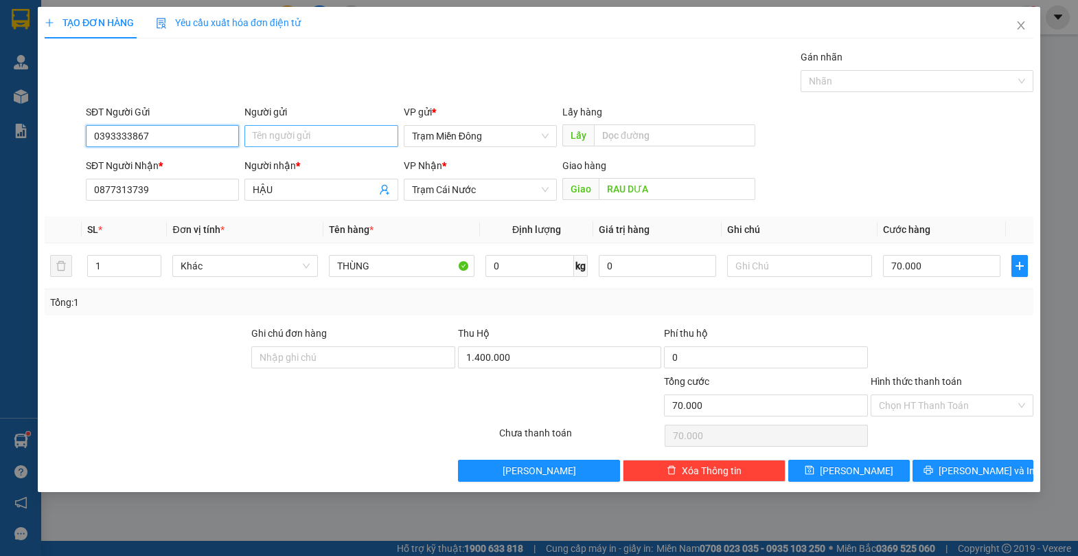
type input "0393333867"
click at [324, 137] on input "Người gửi" at bounding box center [320, 136] width 153 height 22
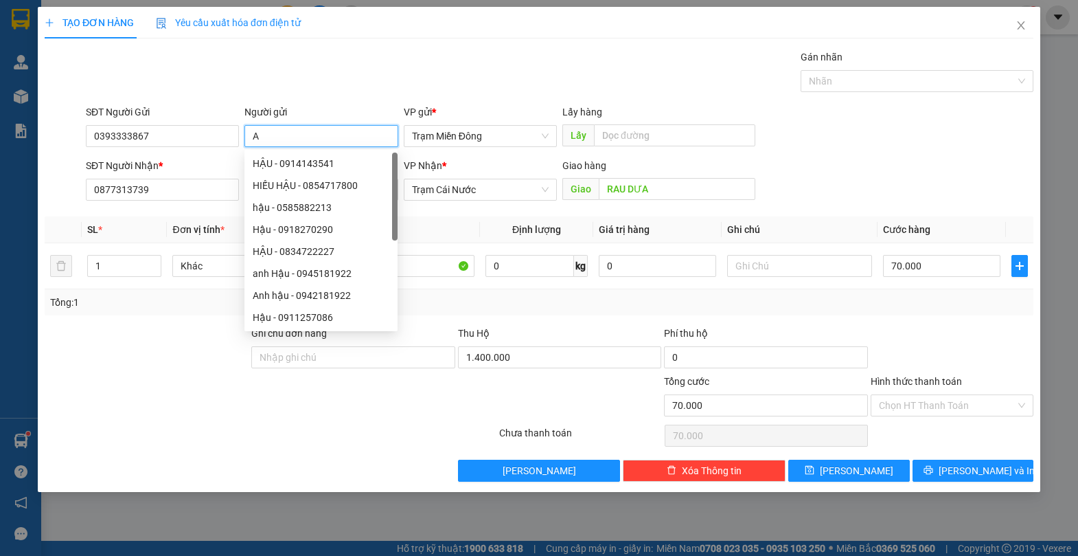
type input "A"
click at [903, 161] on div "SĐT Người Nhận * 0877313739 Người nhận * HẬU VP Nhận * Trạm Cái Nước Giao hàng …" at bounding box center [559, 182] width 953 height 48
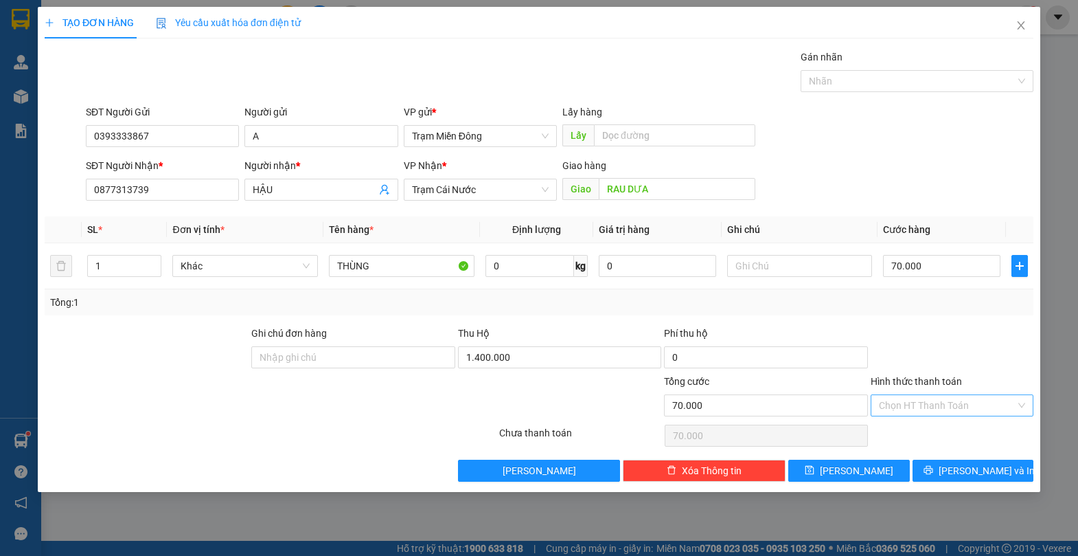
click at [1021, 399] on div "Chọn HT Thanh Toán" at bounding box center [952, 405] width 163 height 22
click at [922, 438] on div "Tại văn phòng" at bounding box center [952, 432] width 146 height 15
type input "0"
click at [794, 265] on input "text" at bounding box center [800, 266] width 146 height 22
type input "D"
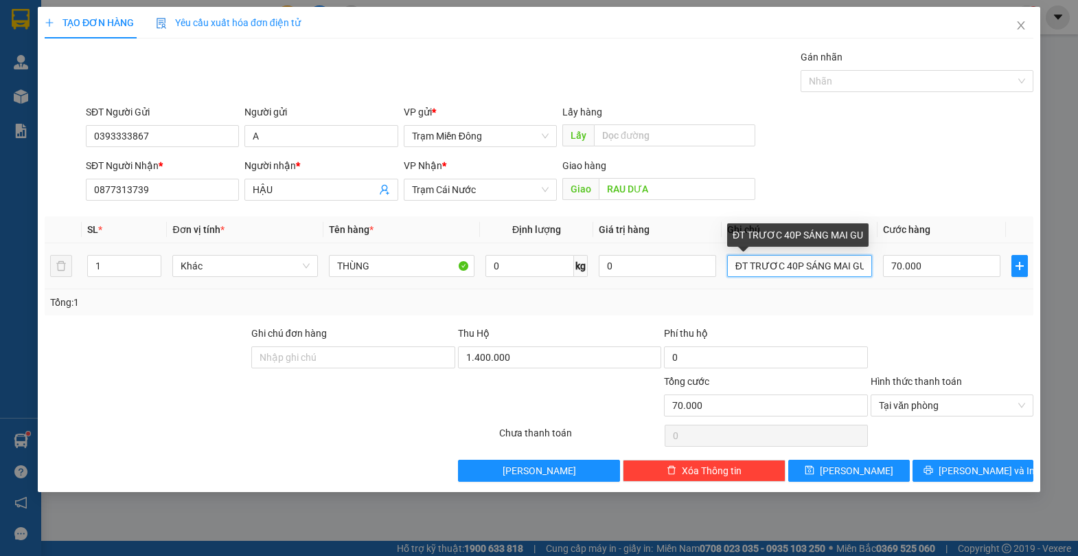
scroll to position [0, 1]
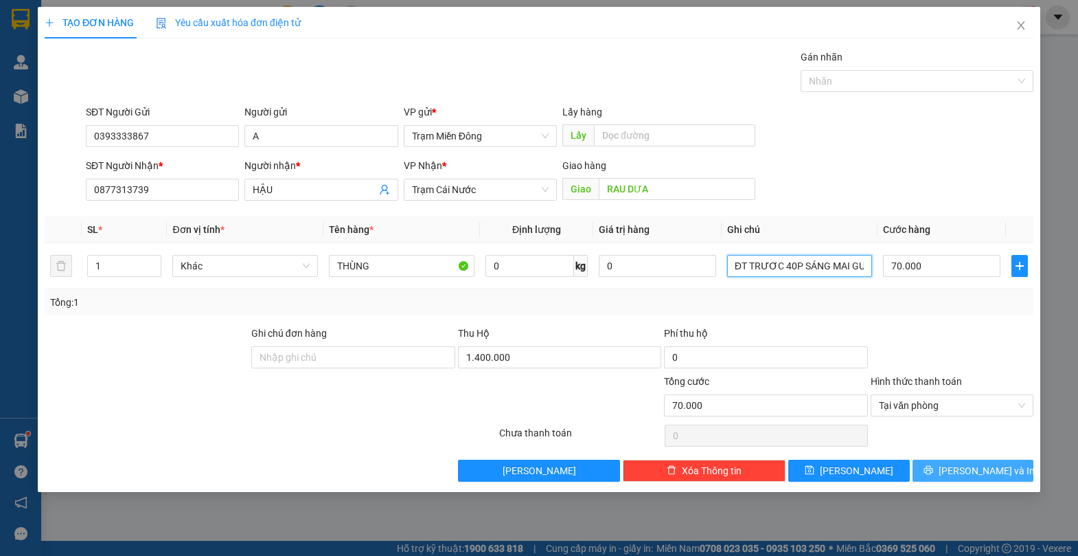
type input "ĐT TRƯƠC 40P SÁNG MAI GUI"
click at [983, 473] on span "[PERSON_NAME] và In" at bounding box center [987, 470] width 96 height 15
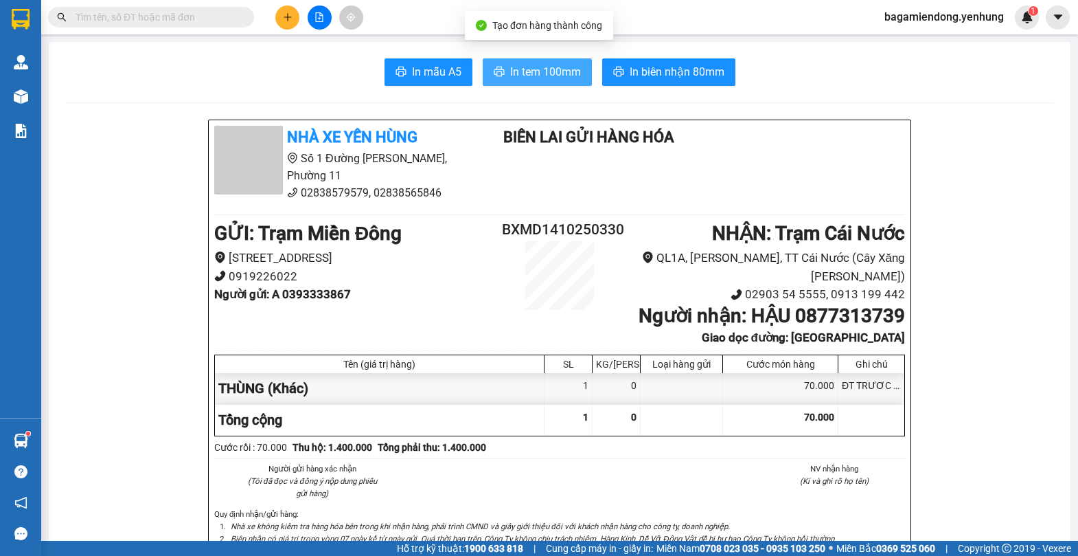
drag, startPoint x: 515, startPoint y: 63, endPoint x: 637, endPoint y: 102, distance: 128.4
click at [516, 63] on span "In tem 100mm" at bounding box center [545, 71] width 71 height 17
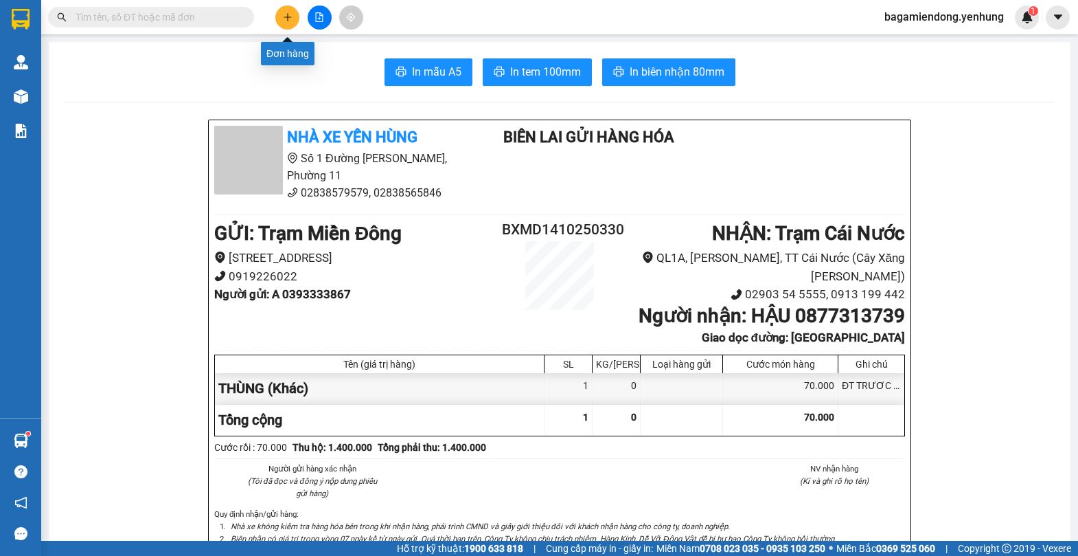
click at [286, 21] on button at bounding box center [287, 17] width 24 height 24
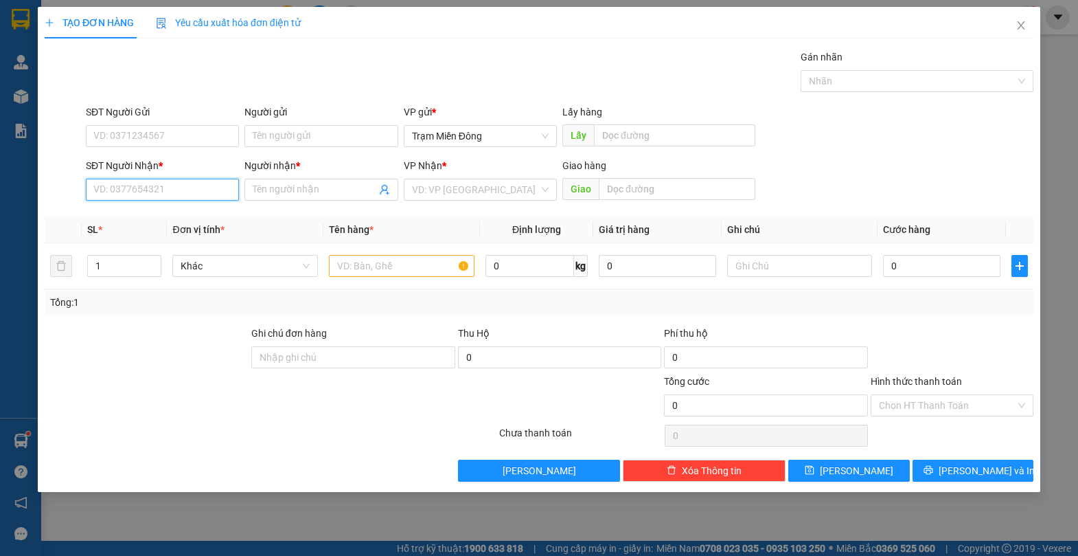
click at [195, 188] on input "SĐT Người Nhận *" at bounding box center [162, 190] width 153 height 22
type input "0945973936"
click at [329, 192] on input "Người nhận *" at bounding box center [314, 189] width 123 height 15
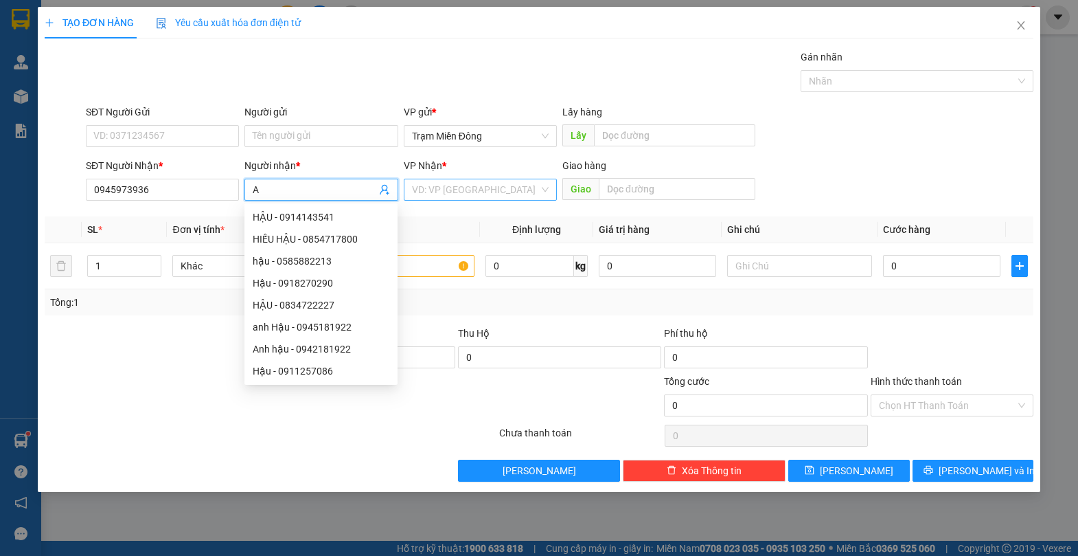
type input "A"
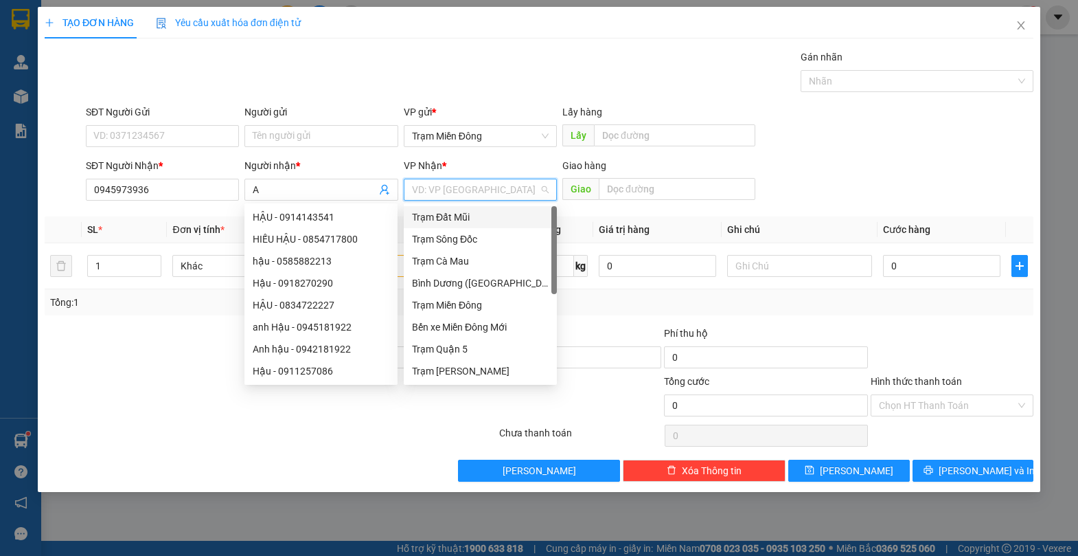
click at [472, 189] on input "search" at bounding box center [475, 189] width 127 height 21
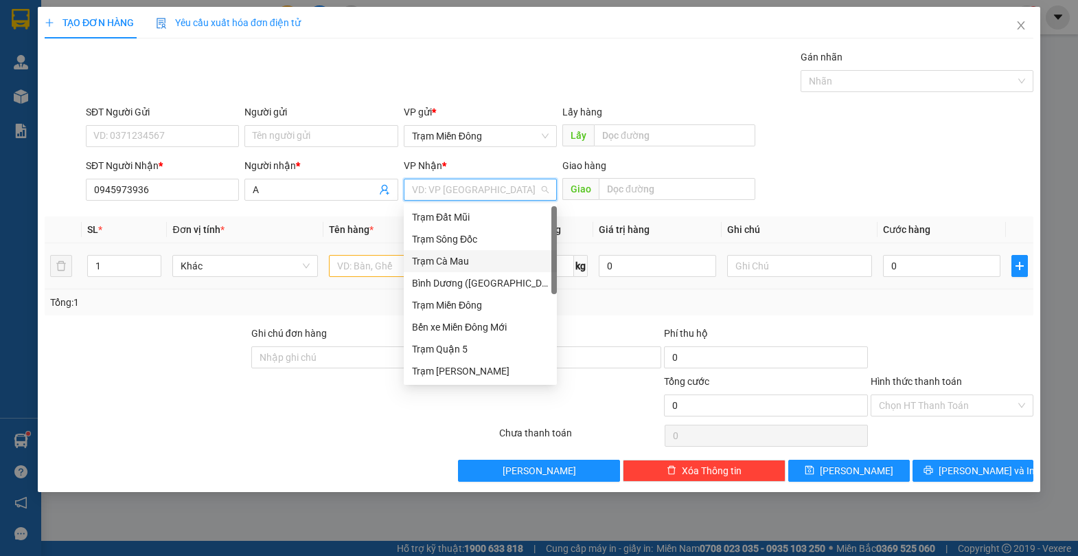
drag, startPoint x: 459, startPoint y: 259, endPoint x: 449, endPoint y: 244, distance: 17.9
click at [459, 258] on div "Trạm Cà Mau" at bounding box center [480, 260] width 137 height 15
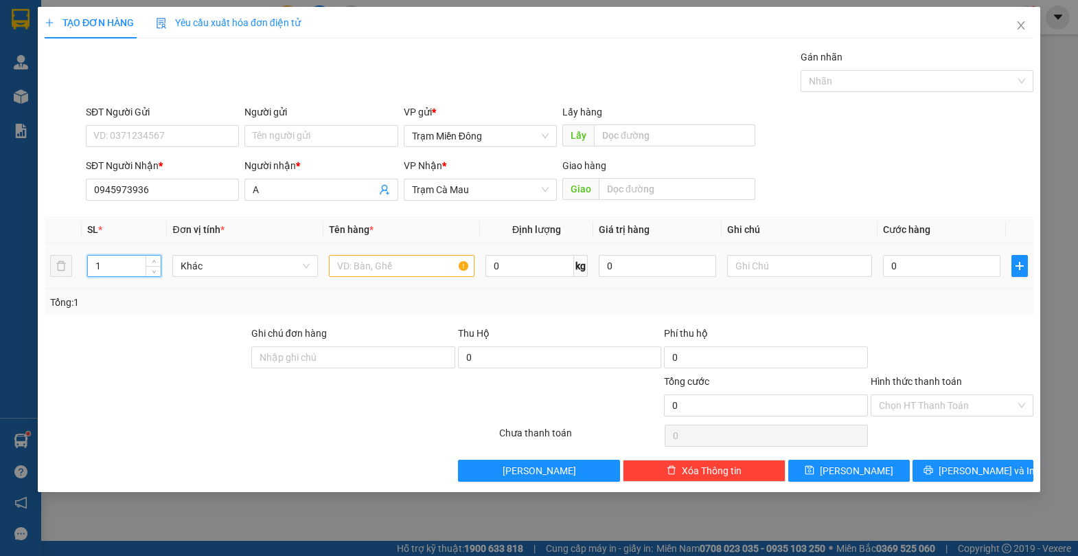
click at [128, 260] on input "1" at bounding box center [124, 265] width 73 height 21
type input "4"
click at [350, 264] on input "text" at bounding box center [402, 266] width 146 height 22
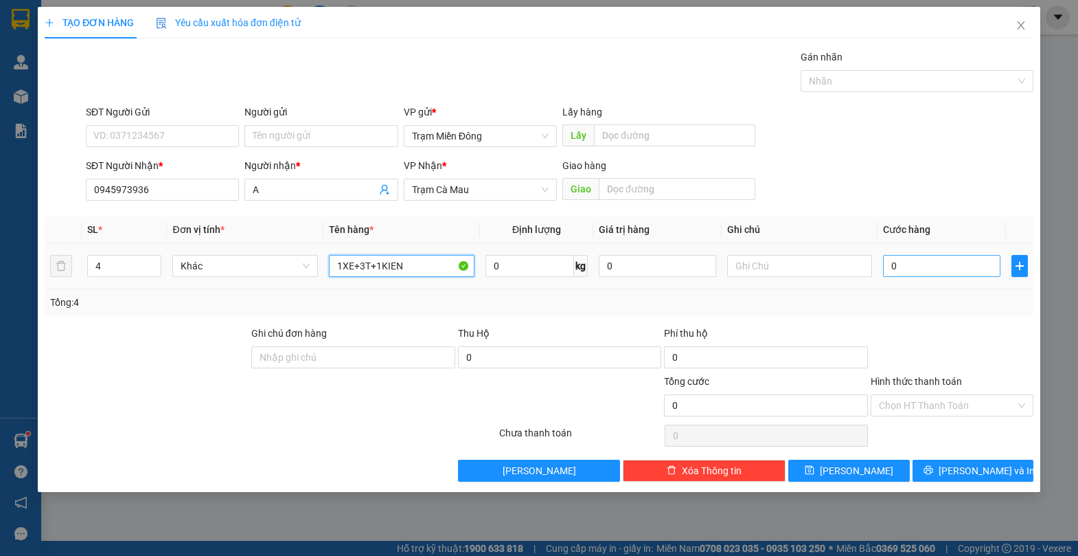
type input "1XE+3T+1KIEN"
click at [947, 264] on input "0" at bounding box center [941, 266] width 117 height 22
type input "7"
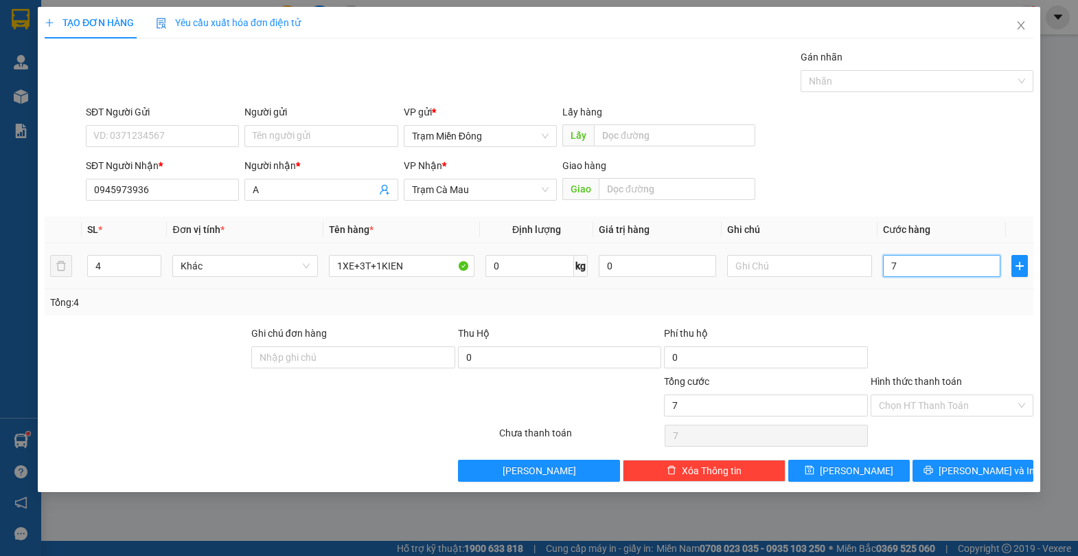
type input "70"
type input "700"
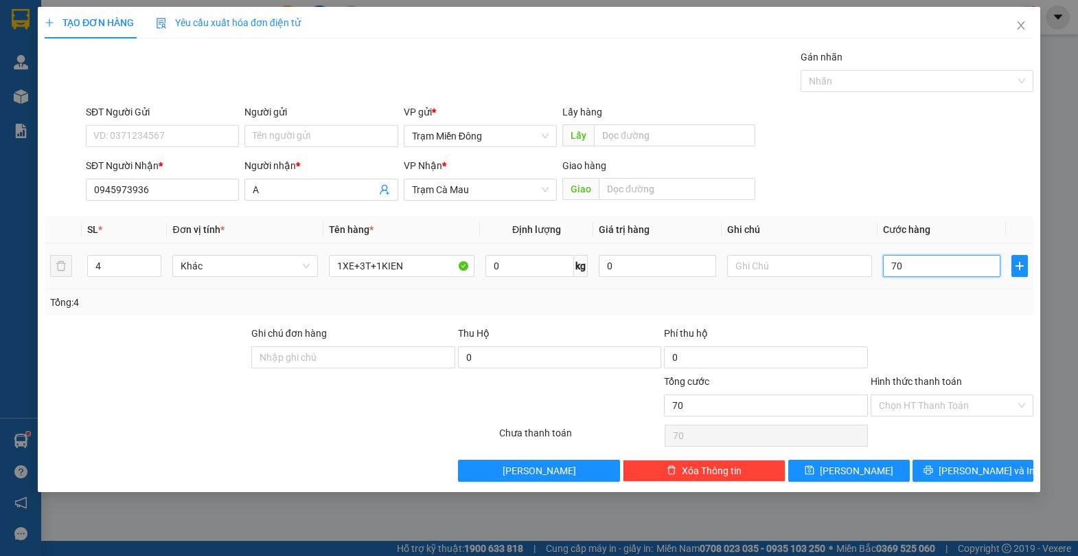
type input "700"
type input "700.000"
click at [988, 187] on div "SĐT Người Nhận * 0945973936 Người nhận * A VP Nhận * Trạm Cà Mau Giao hàng Giao" at bounding box center [559, 182] width 953 height 48
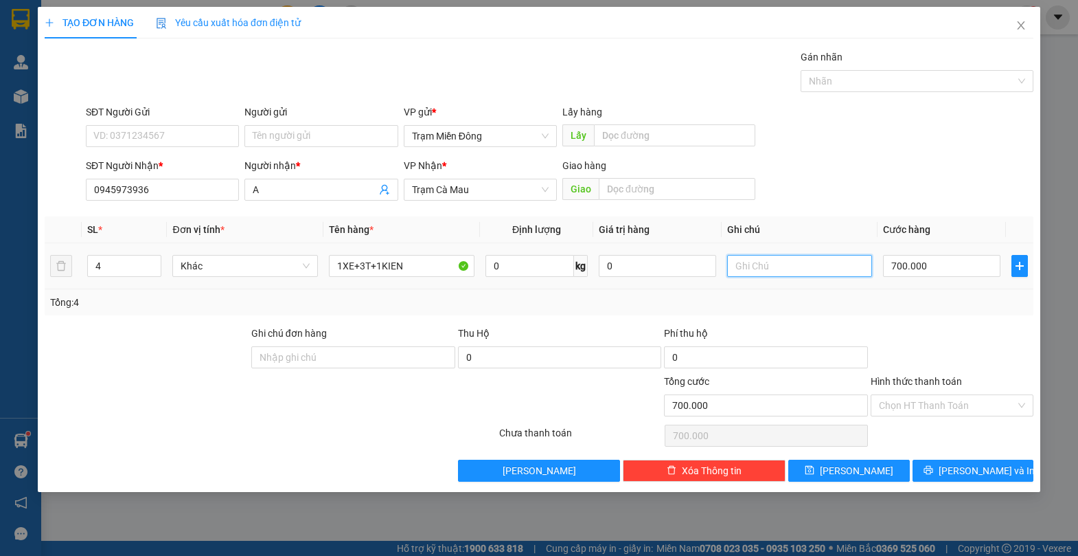
click at [801, 268] on input "text" at bounding box center [800, 266] width 146 height 22
type input "SÁNG MAI GỬI"
click at [977, 472] on span "[PERSON_NAME] và In" at bounding box center [987, 470] width 96 height 15
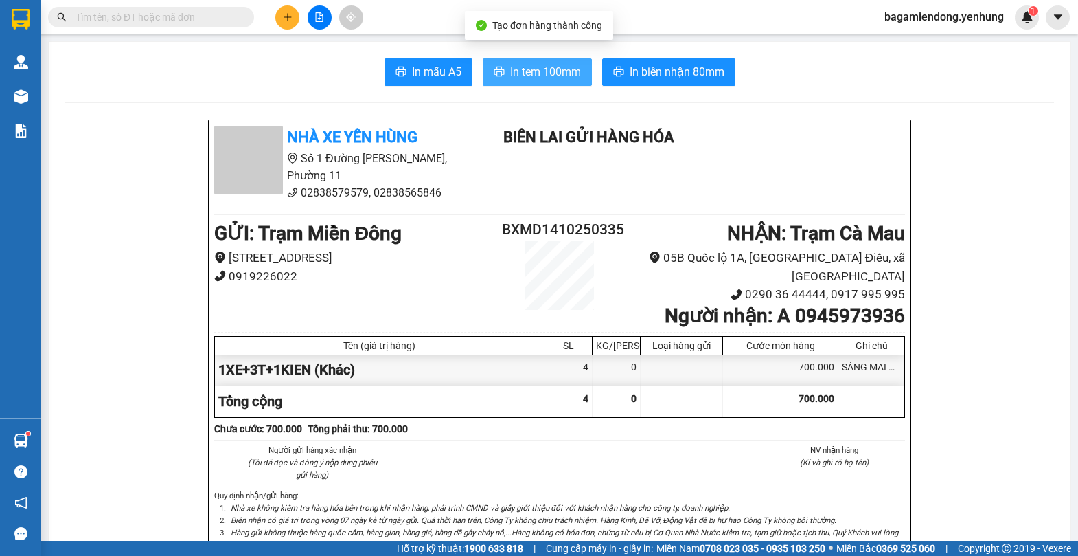
click at [530, 68] on span "In tem 100mm" at bounding box center [545, 71] width 71 height 17
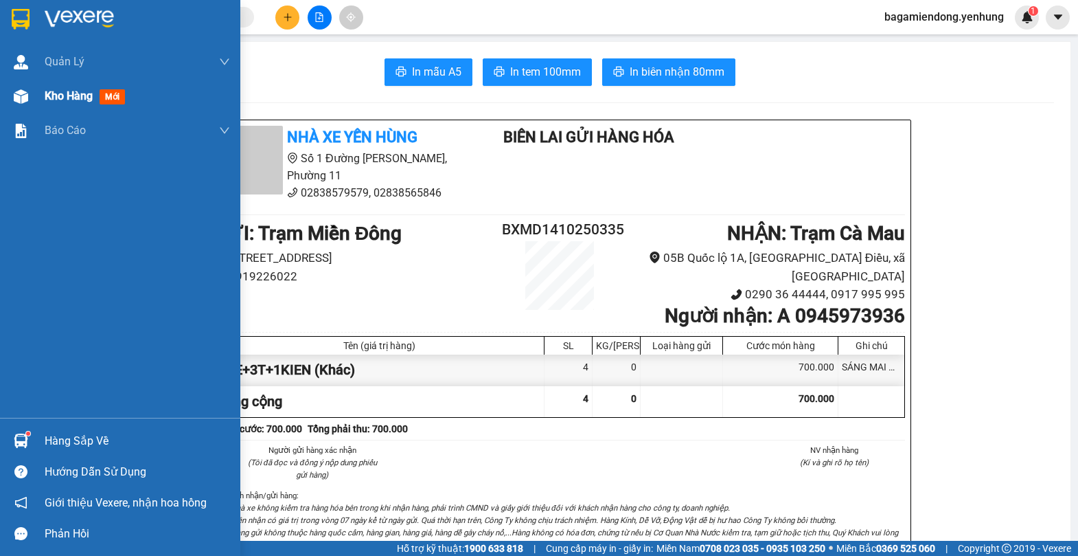
click at [19, 99] on img at bounding box center [21, 96] width 14 height 14
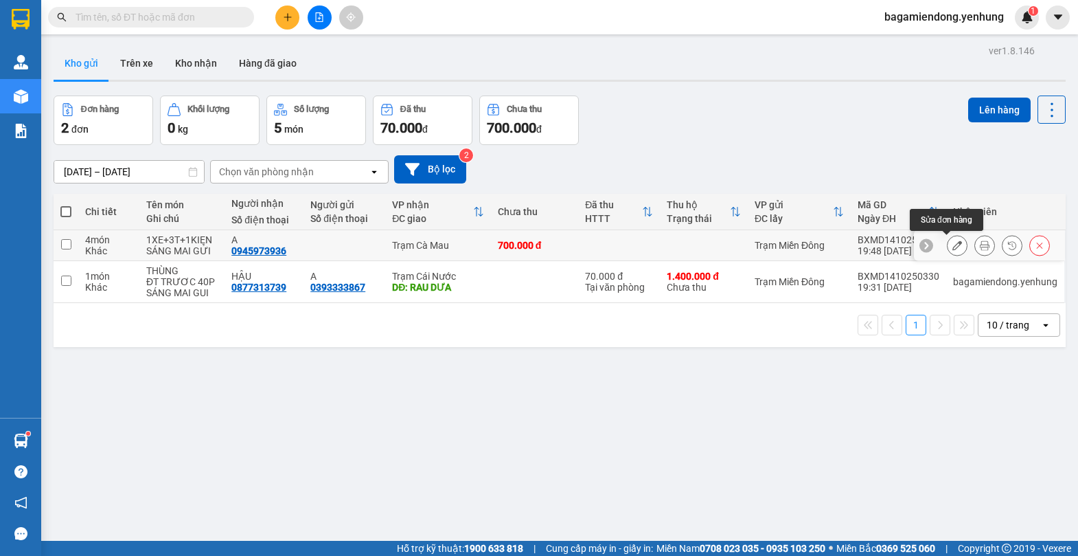
click at [953, 244] on icon at bounding box center [958, 245] width 10 height 10
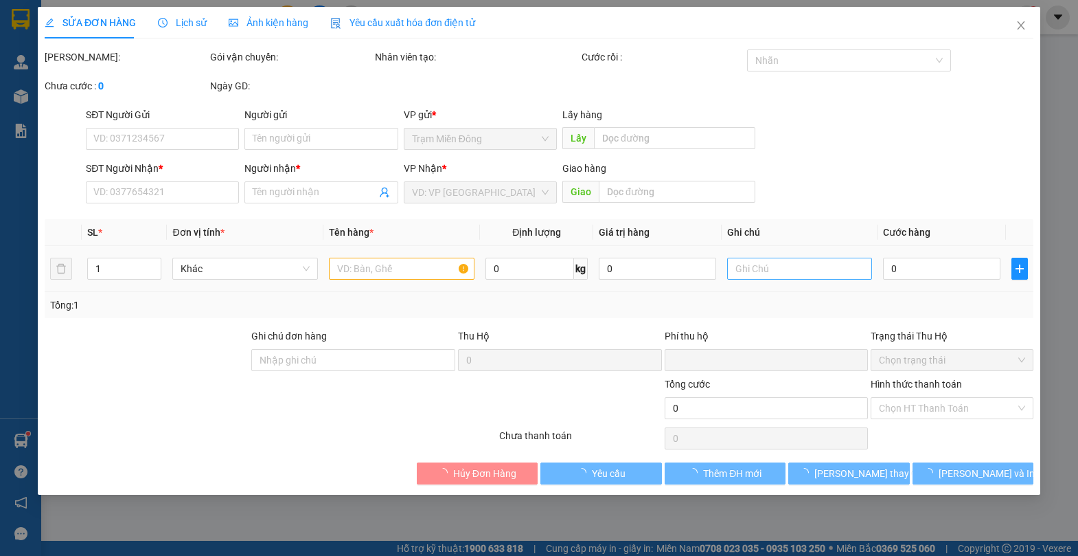
type input "0945973936"
type input "A"
type input "0"
type input "700.000"
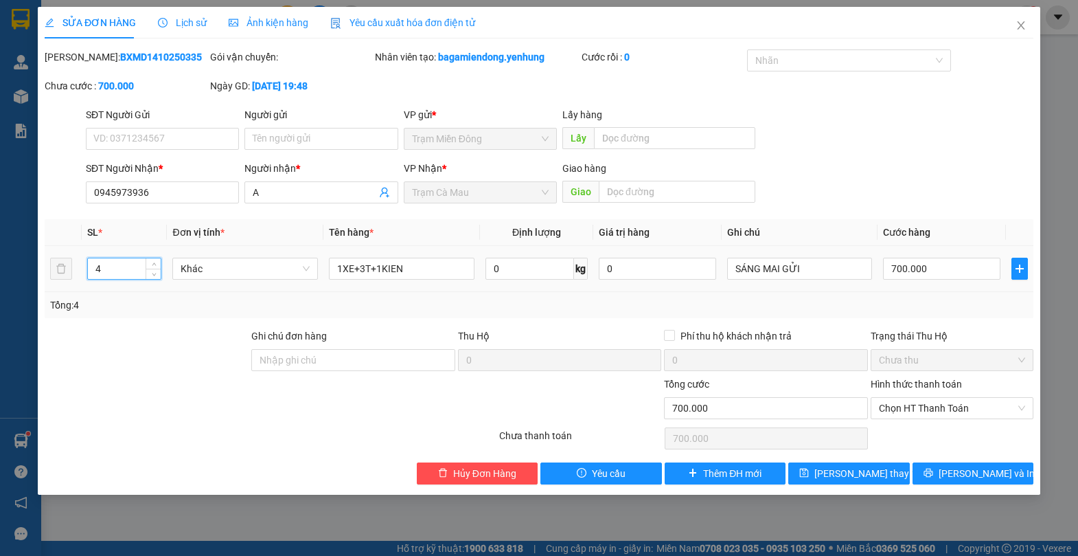
click at [123, 264] on input "4" at bounding box center [124, 268] width 73 height 21
type input "5"
click at [970, 474] on span "[PERSON_NAME] và In" at bounding box center [987, 473] width 96 height 15
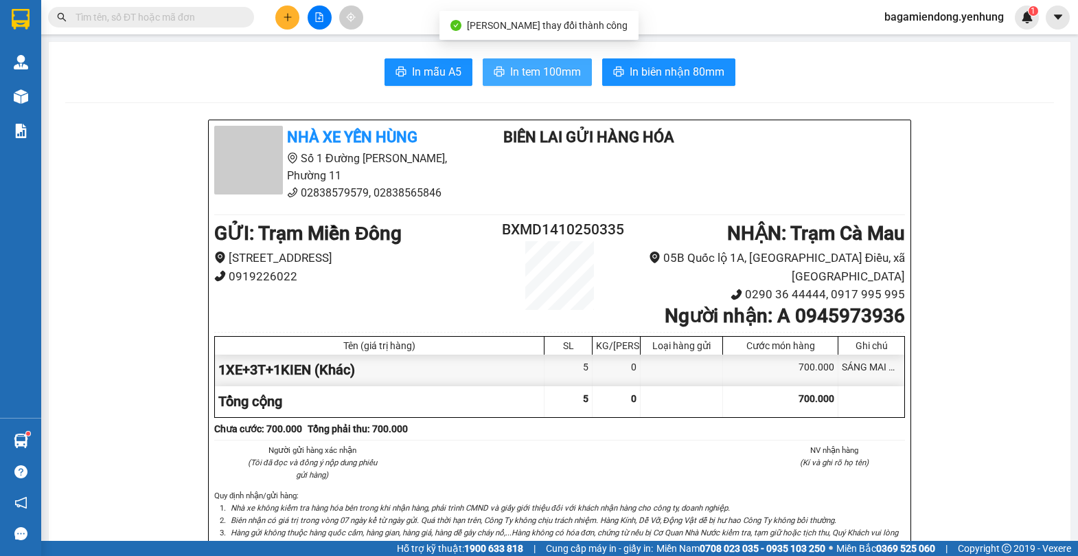
click at [540, 75] on span "In tem 100mm" at bounding box center [545, 71] width 71 height 17
click at [554, 67] on span "In tem 100mm" at bounding box center [545, 71] width 71 height 17
